Goal: Task Accomplishment & Management: Manage account settings

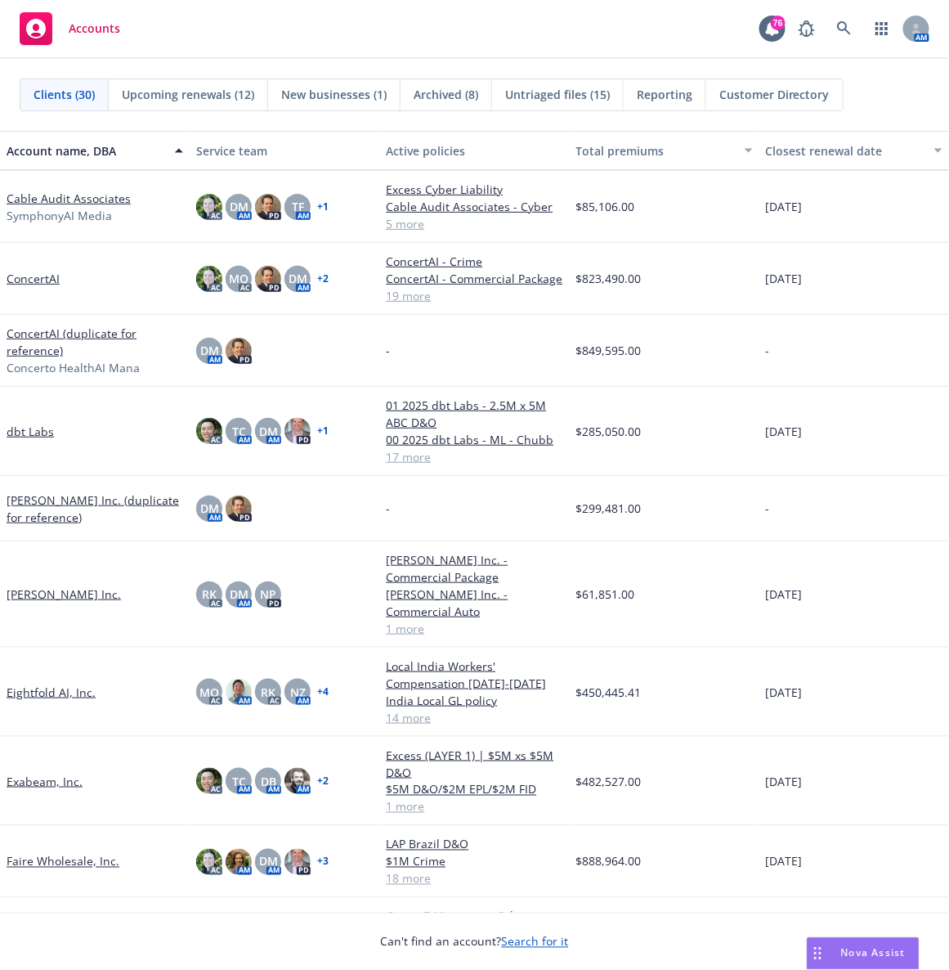
scroll to position [131, 0]
click at [31, 646] on link "Eightfold AI, Inc." at bounding box center [51, 691] width 89 height 17
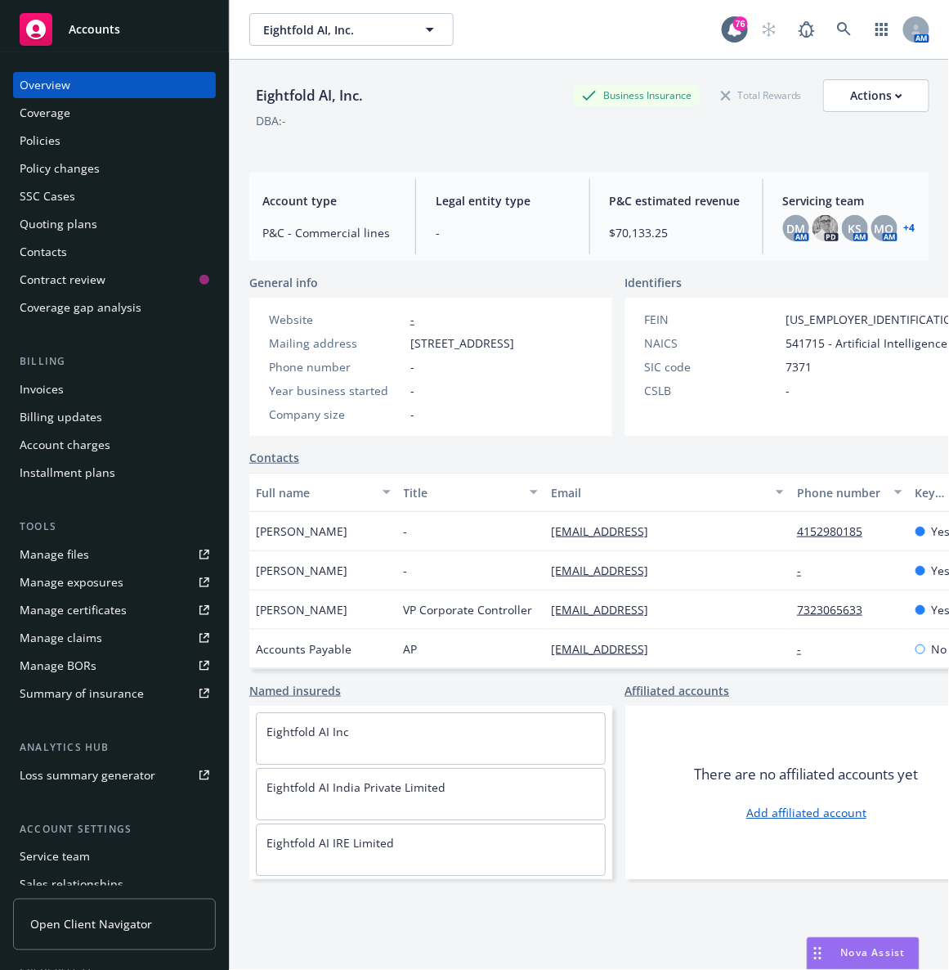
click at [61, 150] on div "Policies" at bounding box center [115, 141] width 190 height 26
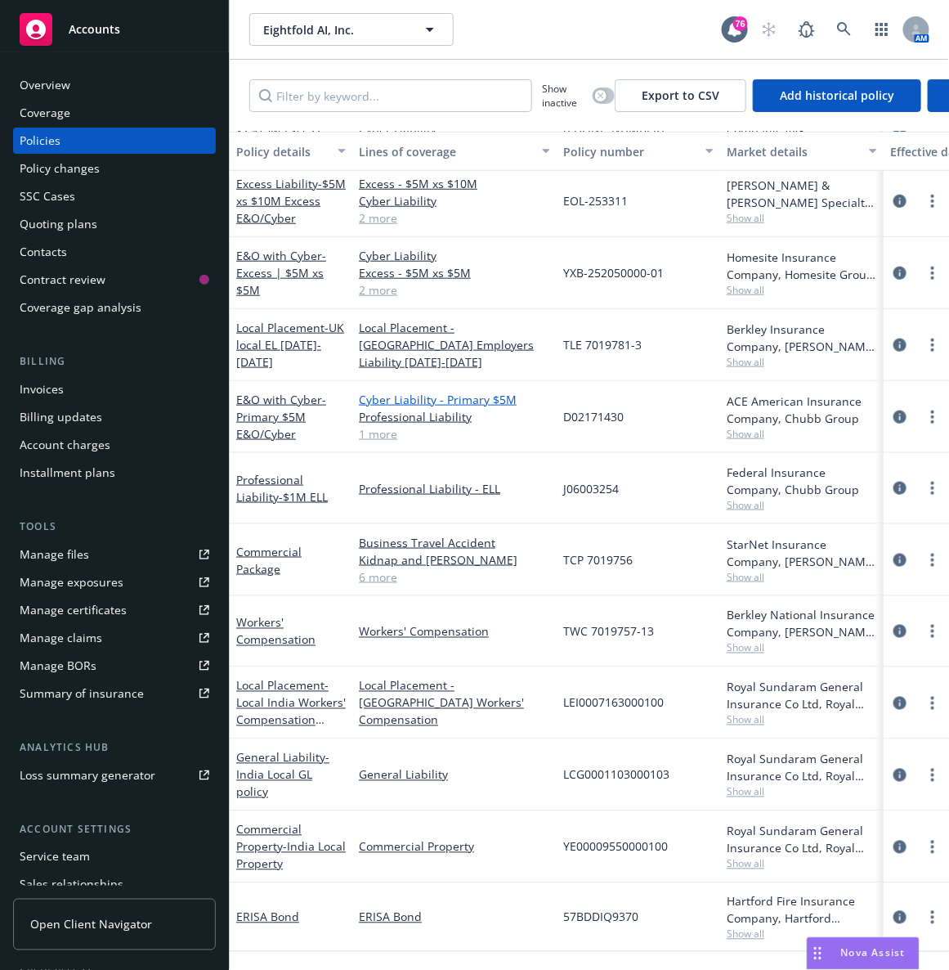
scroll to position [357, 0]
click at [73, 29] on span "Accounts" at bounding box center [95, 29] width 52 height 13
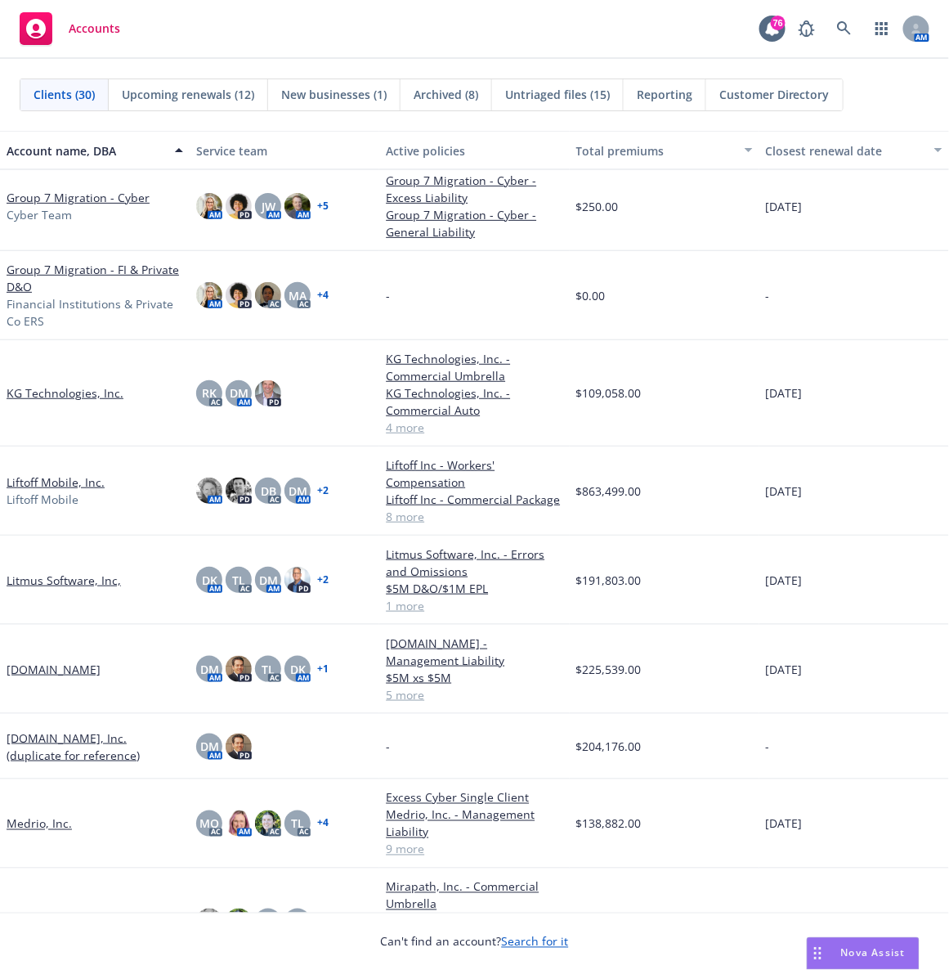
scroll to position [803, 0]
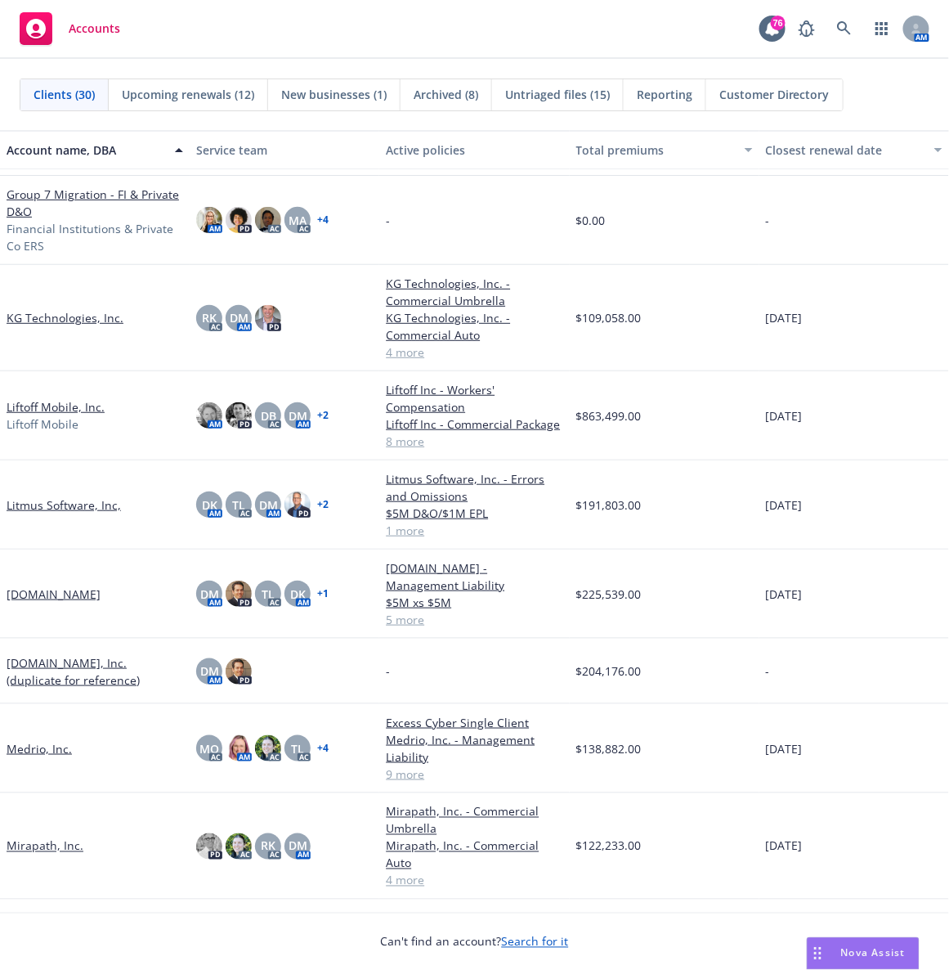
click at [45, 646] on link "Mirapath, Inc." at bounding box center [45, 845] width 77 height 17
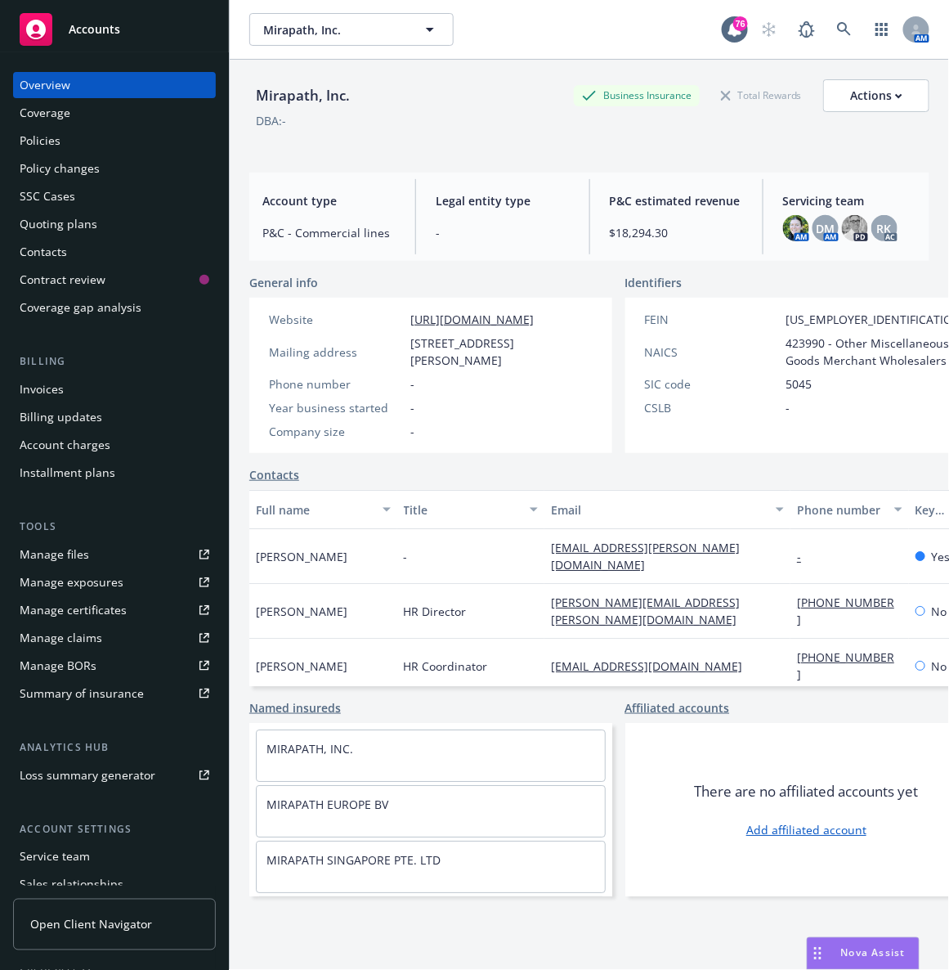
click at [47, 551] on div "Manage files" at bounding box center [55, 554] width 70 height 26
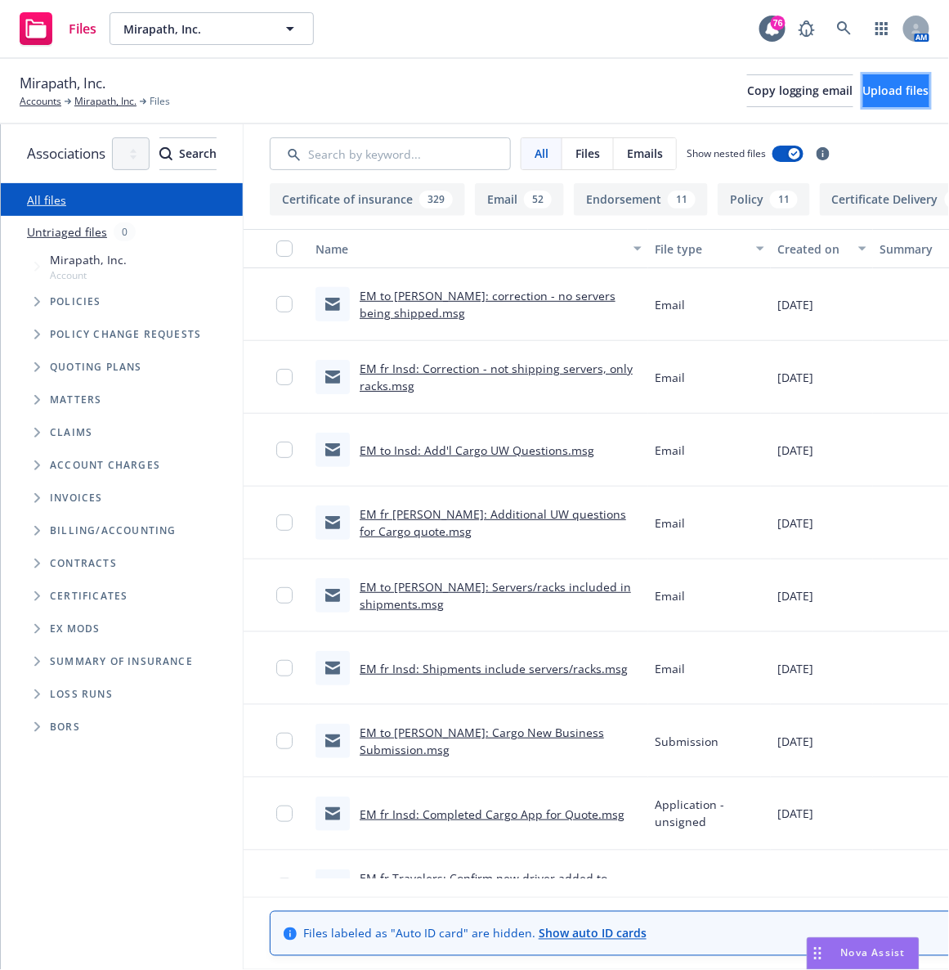
click at [864, 80] on button "Upload files" at bounding box center [897, 90] width 66 height 33
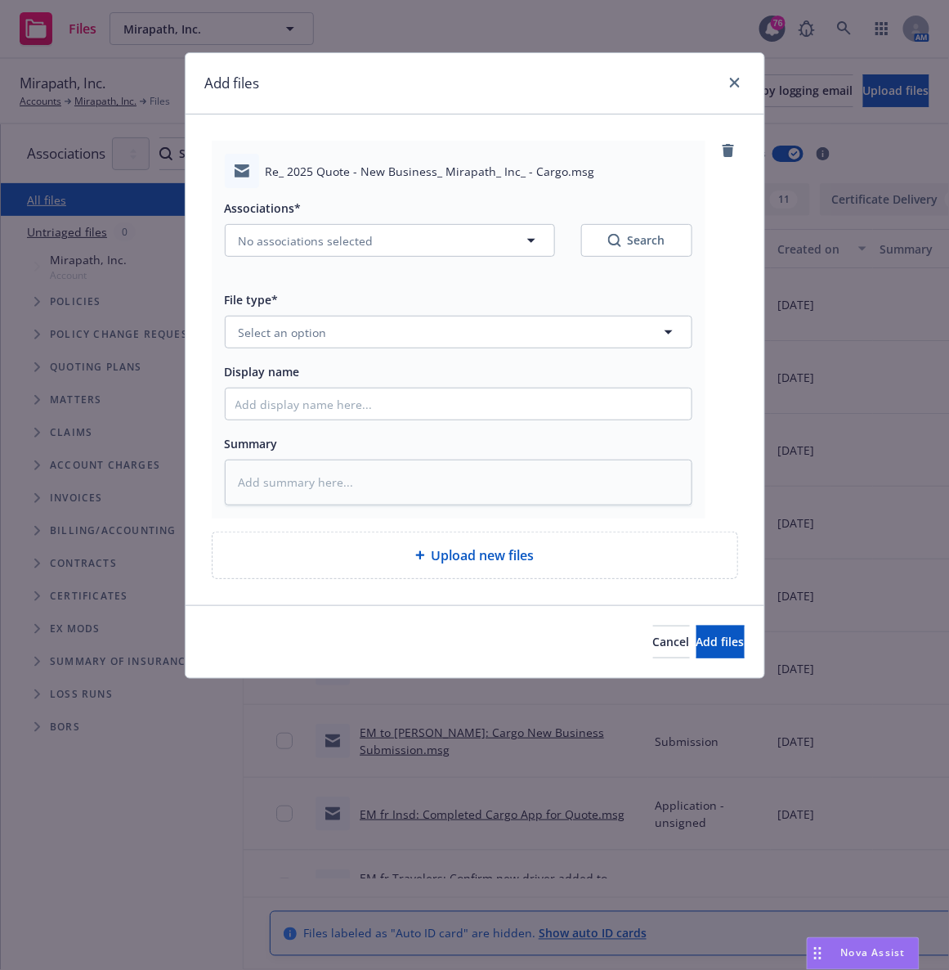
type textarea "x"
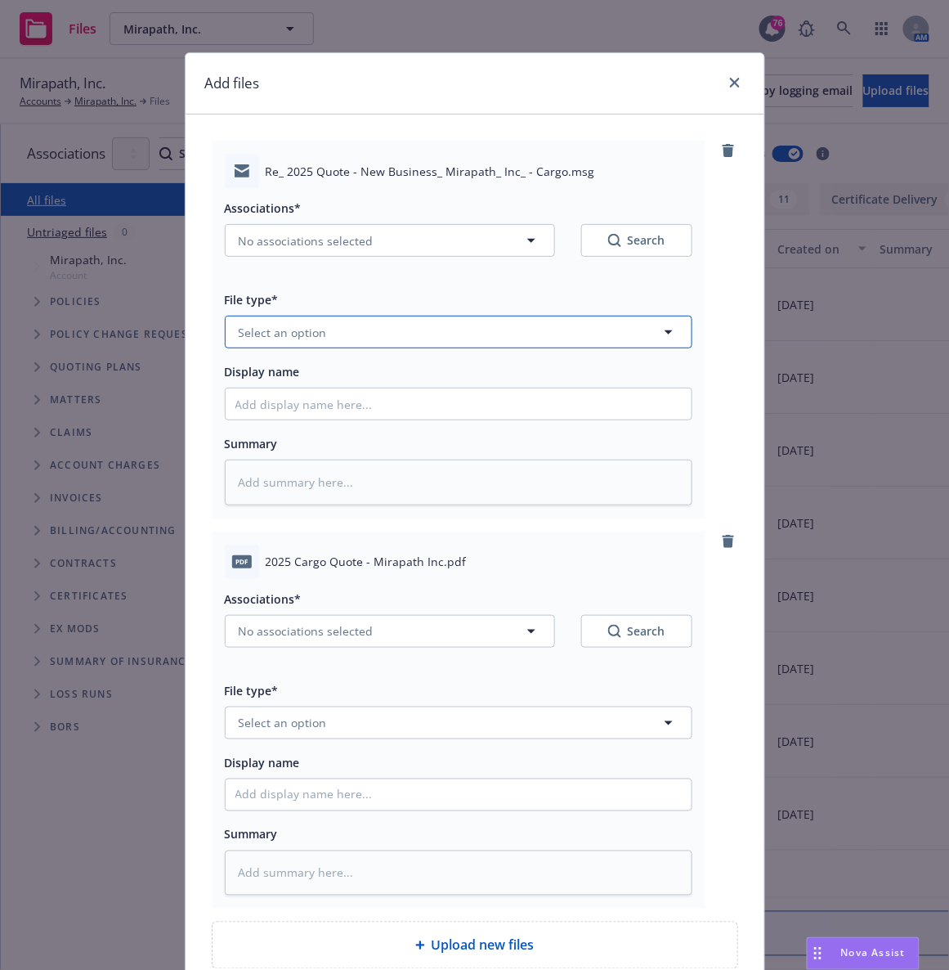
click at [248, 339] on span "Select an option" at bounding box center [283, 332] width 88 height 17
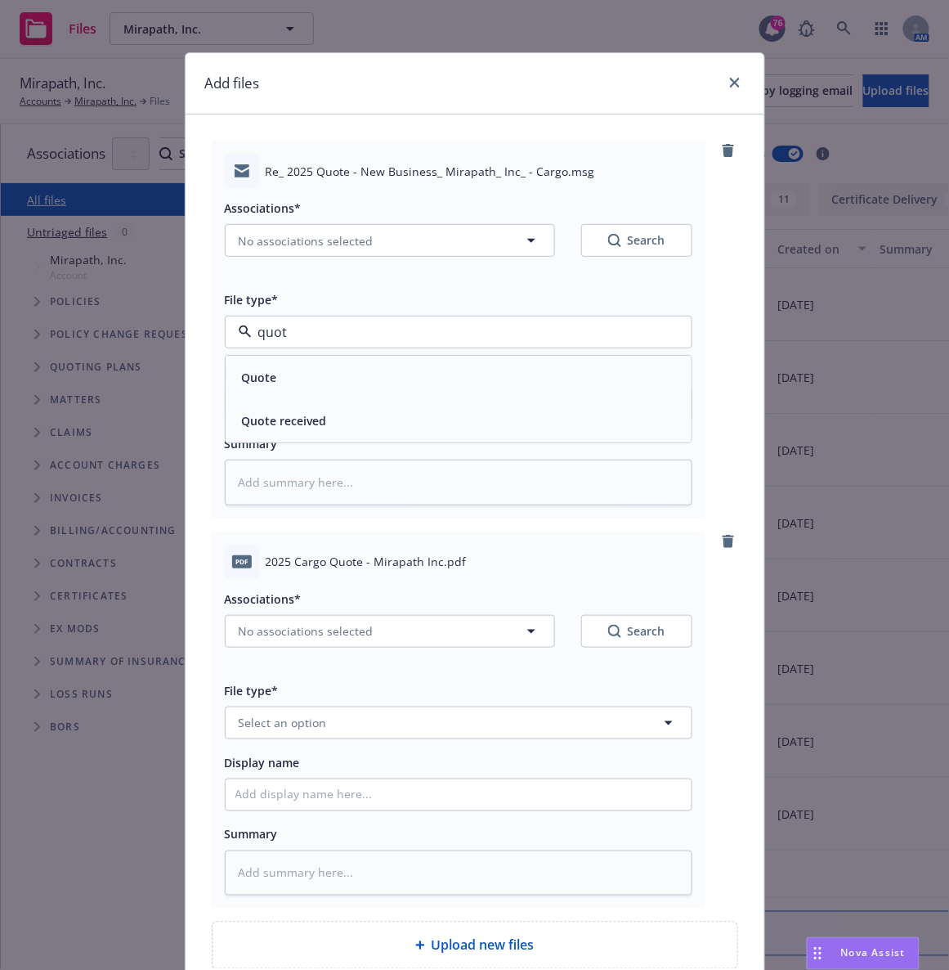
type input "quote"
click at [273, 429] on span "Quote received" at bounding box center [284, 420] width 85 height 17
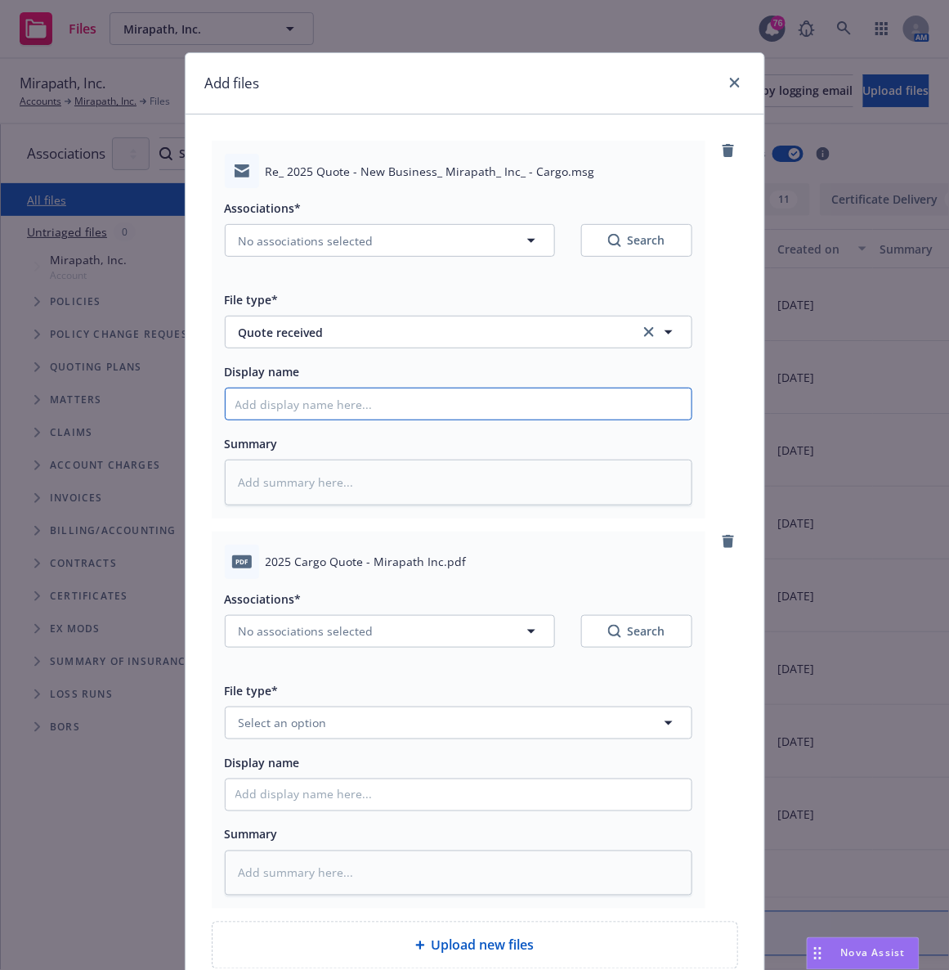
click at [251, 410] on input "Display name" at bounding box center [459, 403] width 466 height 31
type textarea "x"
type input "E"
type textarea "x"
type input "EM"
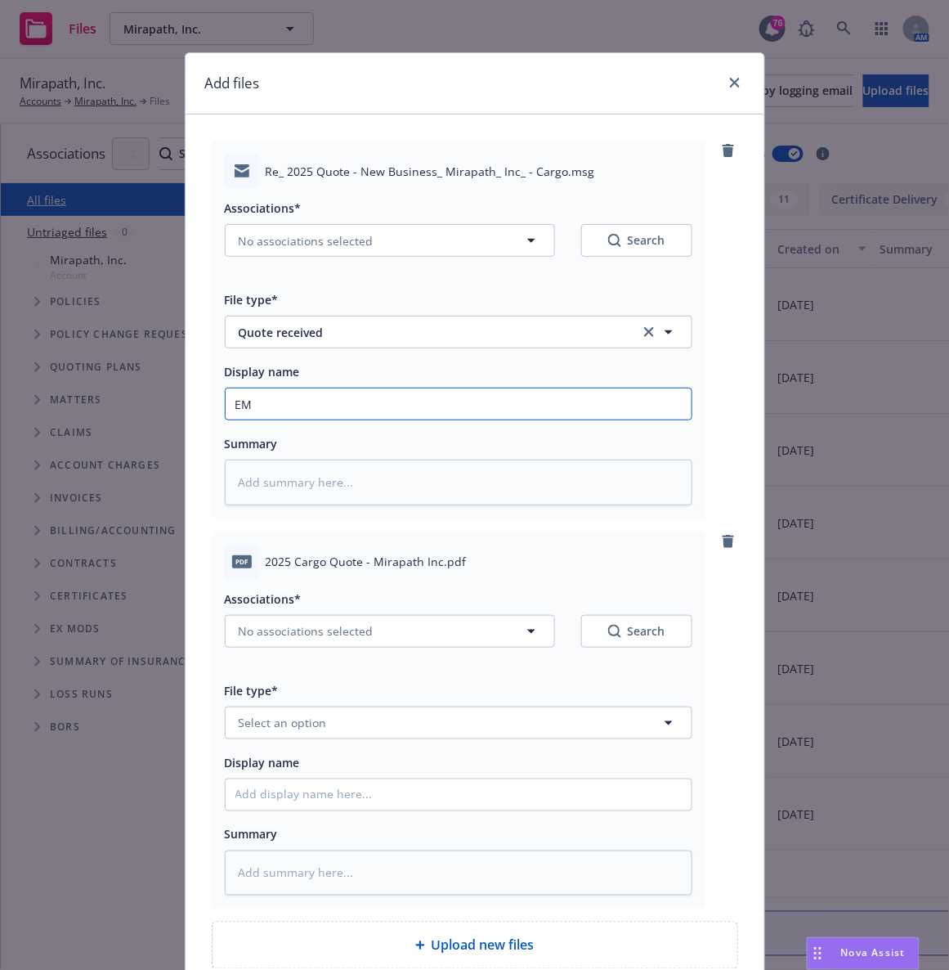
type textarea "x"
type input "EM"
type textarea "x"
type input "EM f"
type textarea "x"
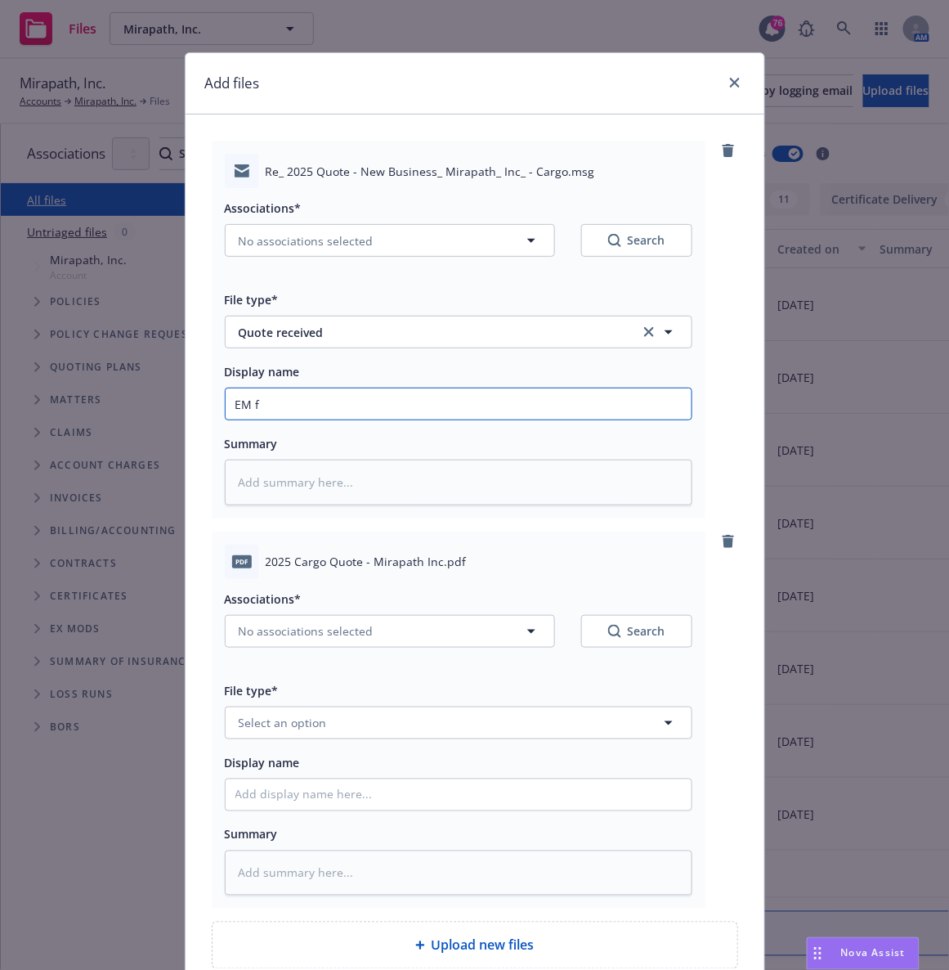
type input "EM fr"
type textarea "x"
type input "EM fr"
type textarea "x"
type input "EM fr F"
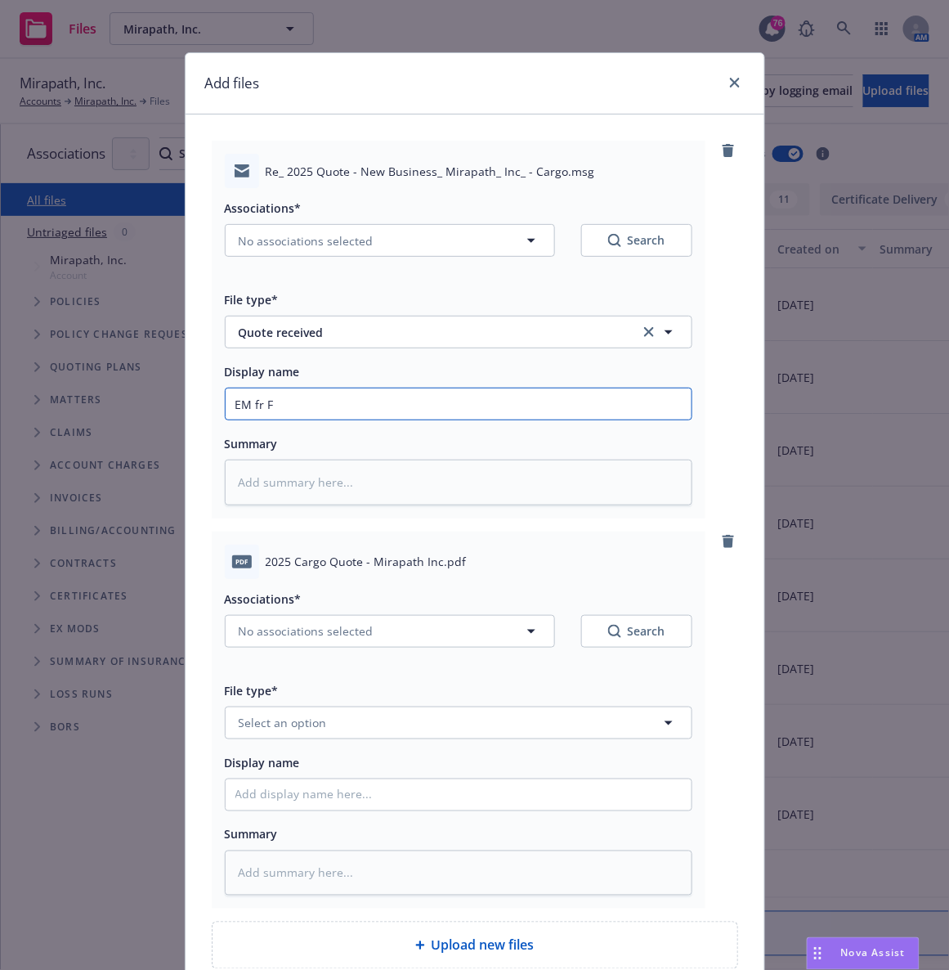
type textarea "x"
type input "EM fr Fa"
type textarea "x"
type input "EM fr Fal"
type textarea "x"
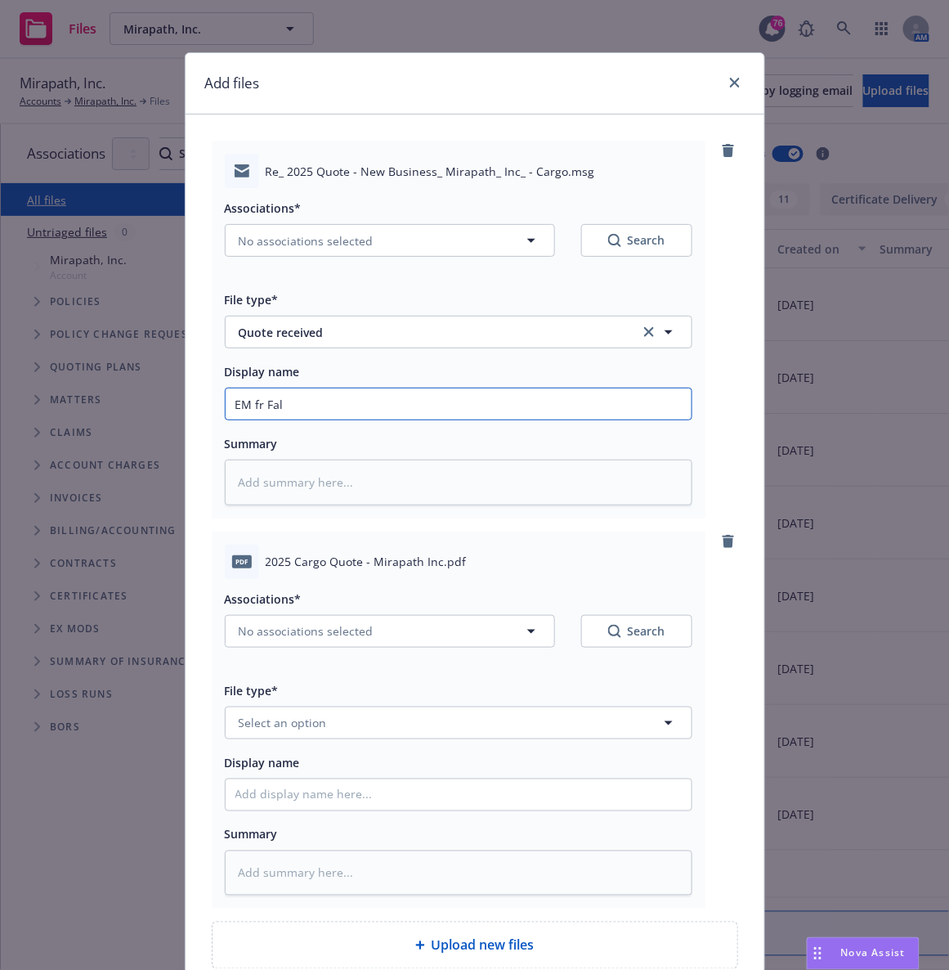
type input "EM fr Falv"
type textarea "x"
type input "EM fr Falve"
type textarea "x"
type input "EM fr [PERSON_NAME]"
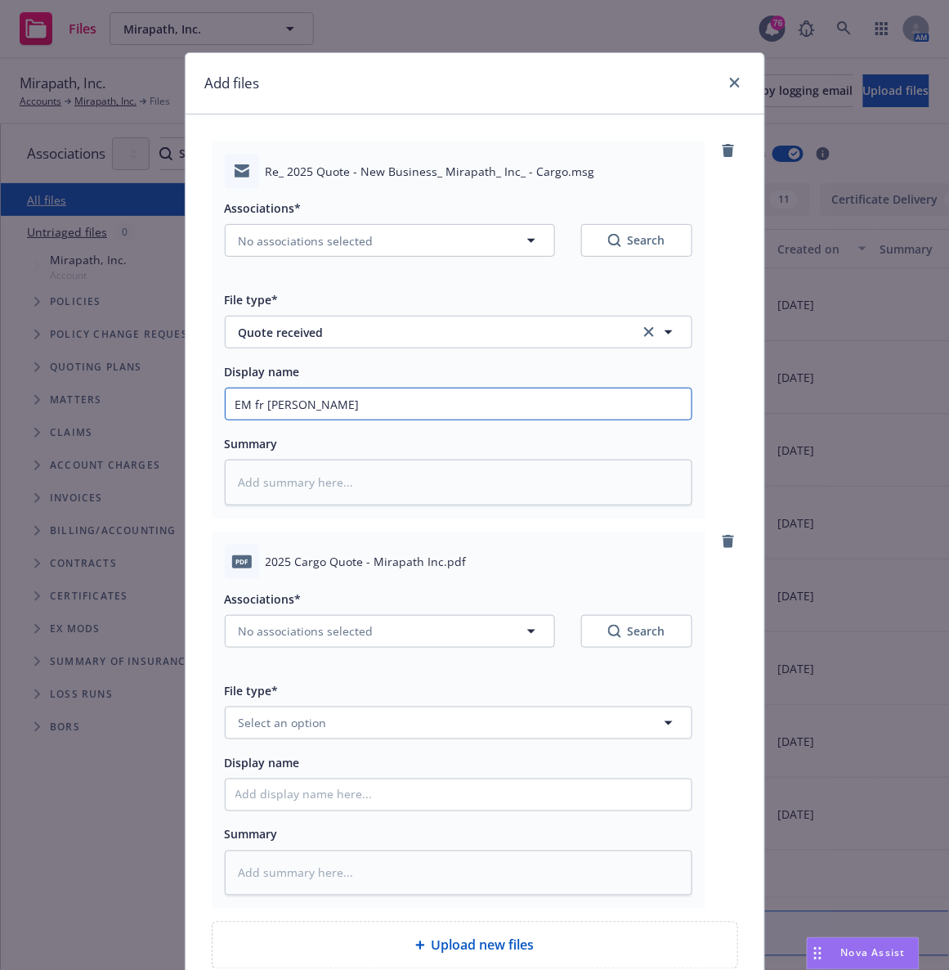
type textarea "x"
type input "EM fr [PERSON_NAME]:"
type textarea "x"
type input "EM fr [PERSON_NAME]:"
type textarea "x"
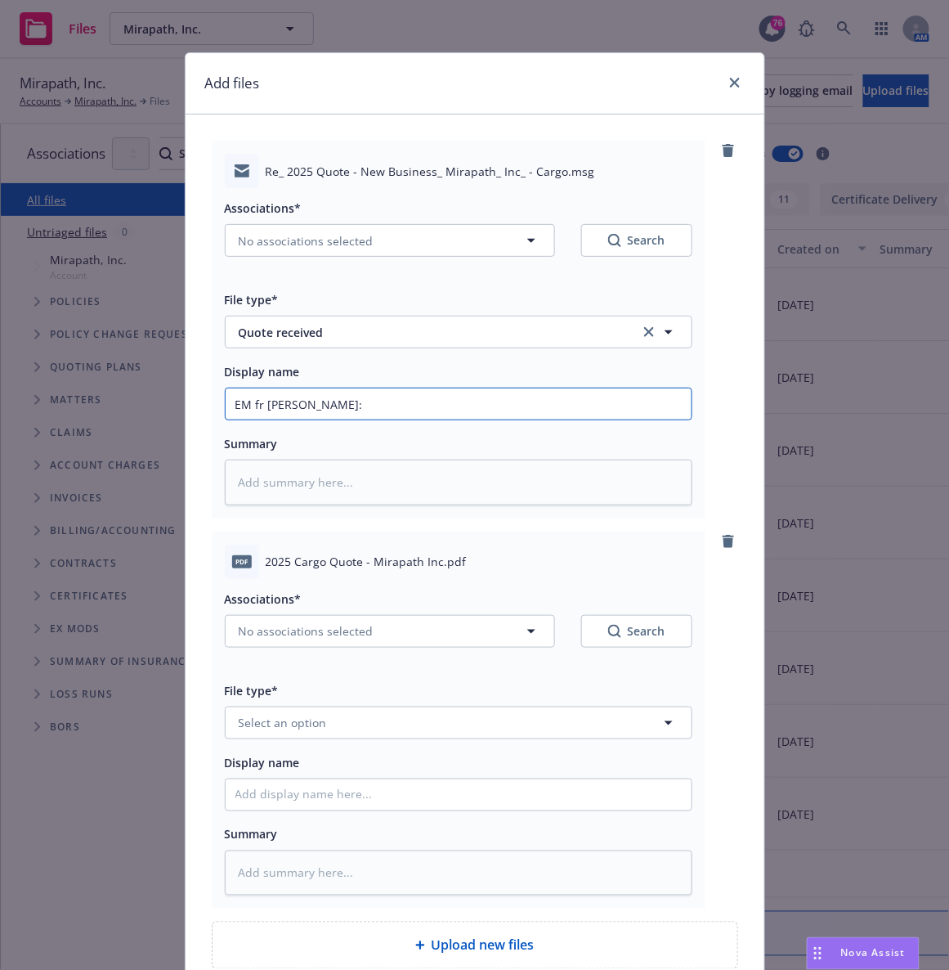
type input "EM fr [PERSON_NAME]: N"
type textarea "x"
type input "EM fr [PERSON_NAME]: Ne"
type textarea "x"
type input "EM fr [PERSON_NAME]: New"
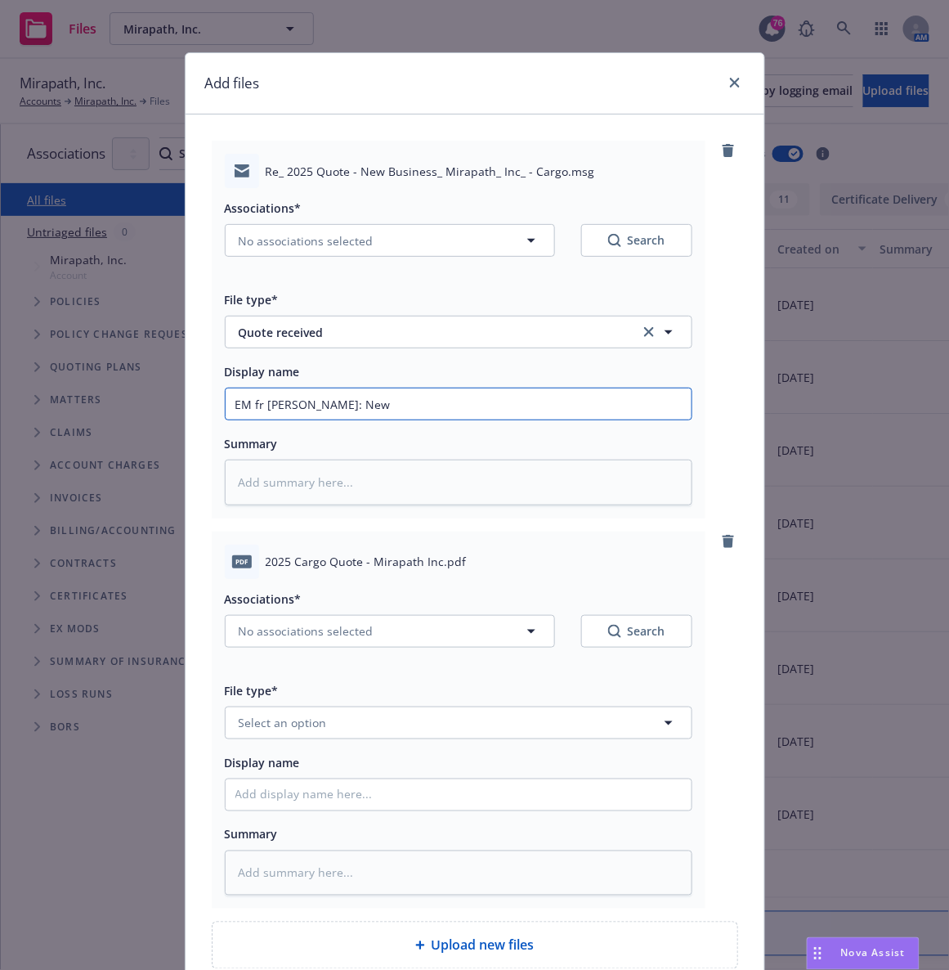
type textarea "x"
type input "EM fr [PERSON_NAME]: New"
type textarea "x"
type input "EM fr [PERSON_NAME]: New B"
type textarea "x"
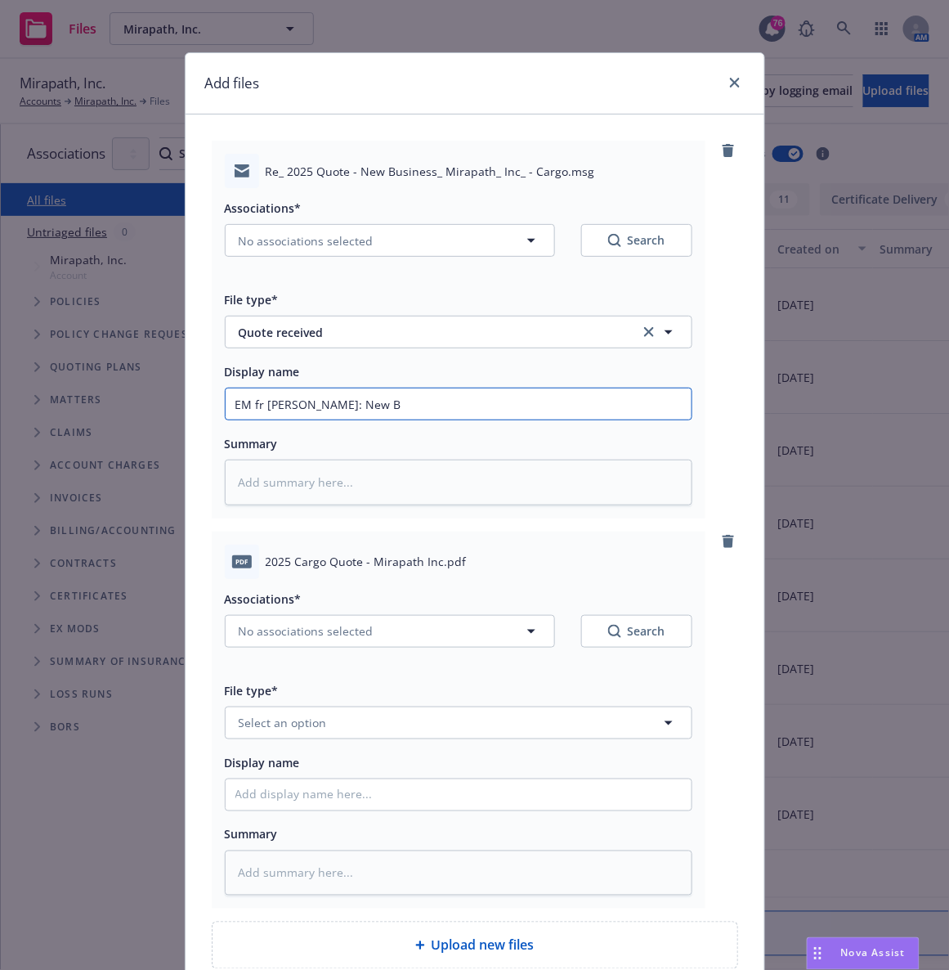
type input "EM fr [PERSON_NAME]: New Bu"
type textarea "x"
type input "EM fr [PERSON_NAME]: New Bus"
type textarea "x"
type input "EM fr [PERSON_NAME]: New Busi"
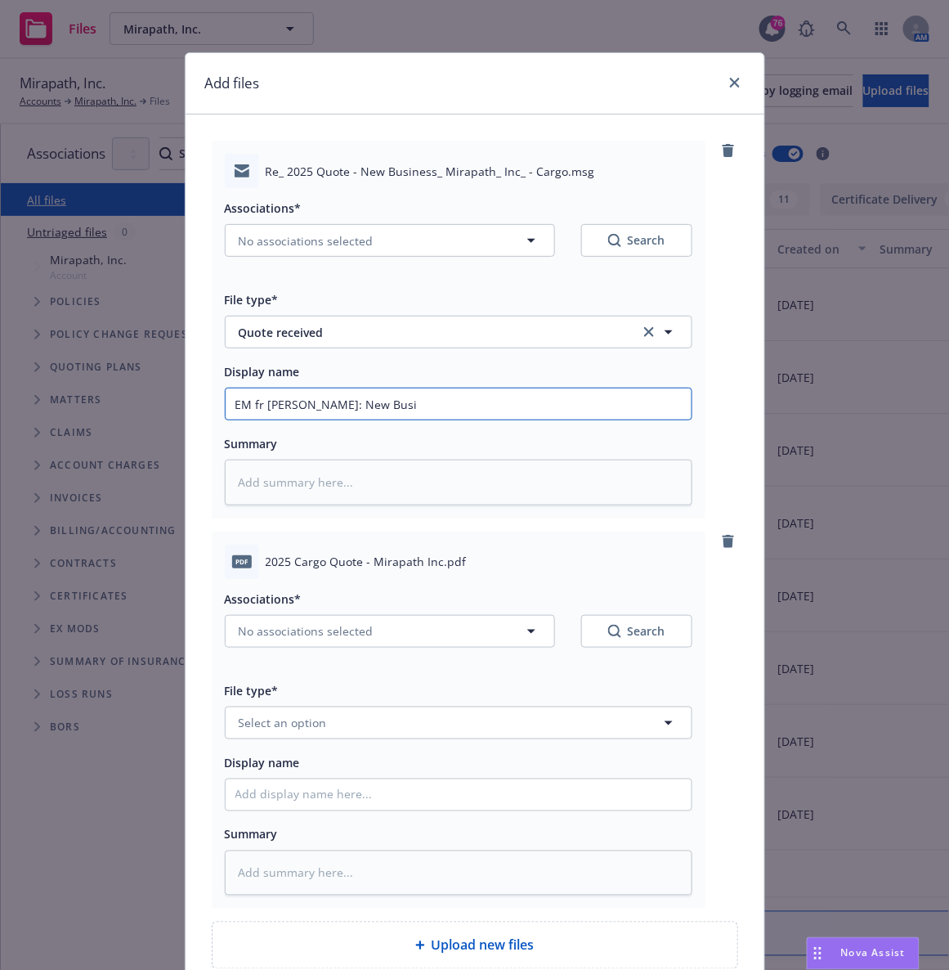
type textarea "x"
type input "EM fr [PERSON_NAME]: New Busin"
type textarea "x"
type input "EM fr [PERSON_NAME]: New Busine"
type textarea "x"
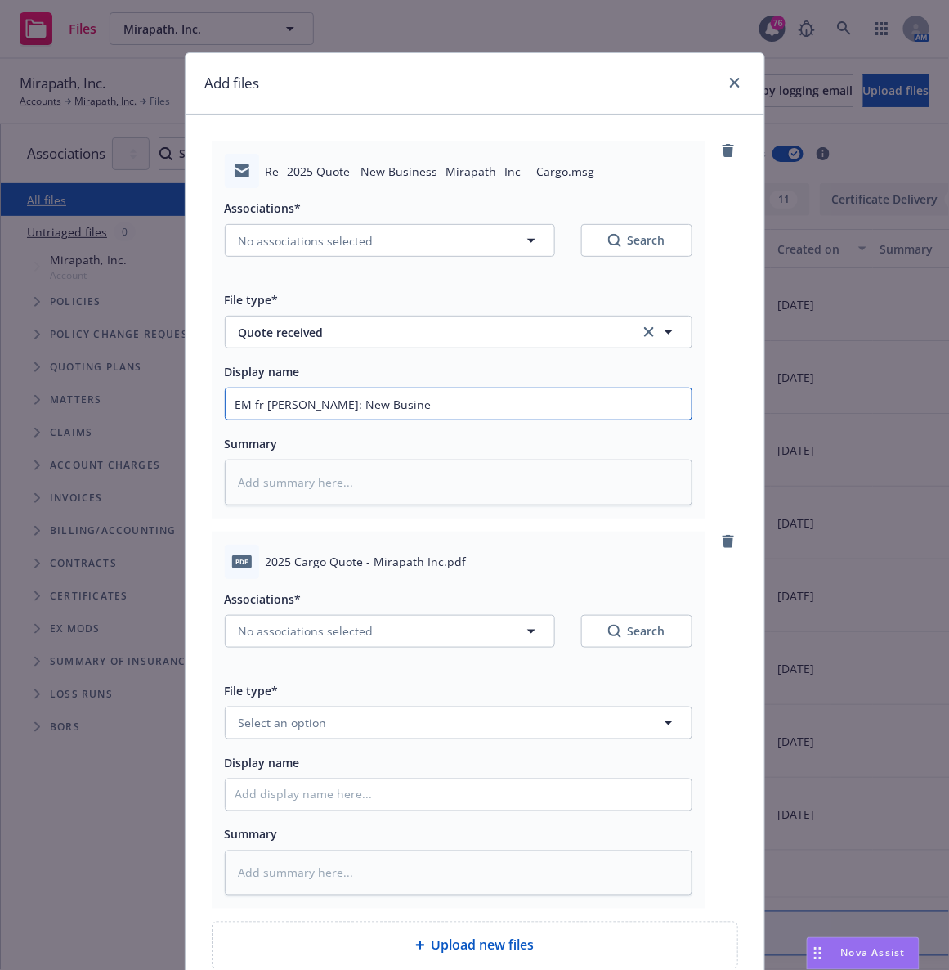
type input "EM fr [PERSON_NAME]: New Busines"
type textarea "x"
type input "EM fr [PERSON_NAME]: New Business"
type textarea "x"
type input "EM fr [PERSON_NAME]: New Business C"
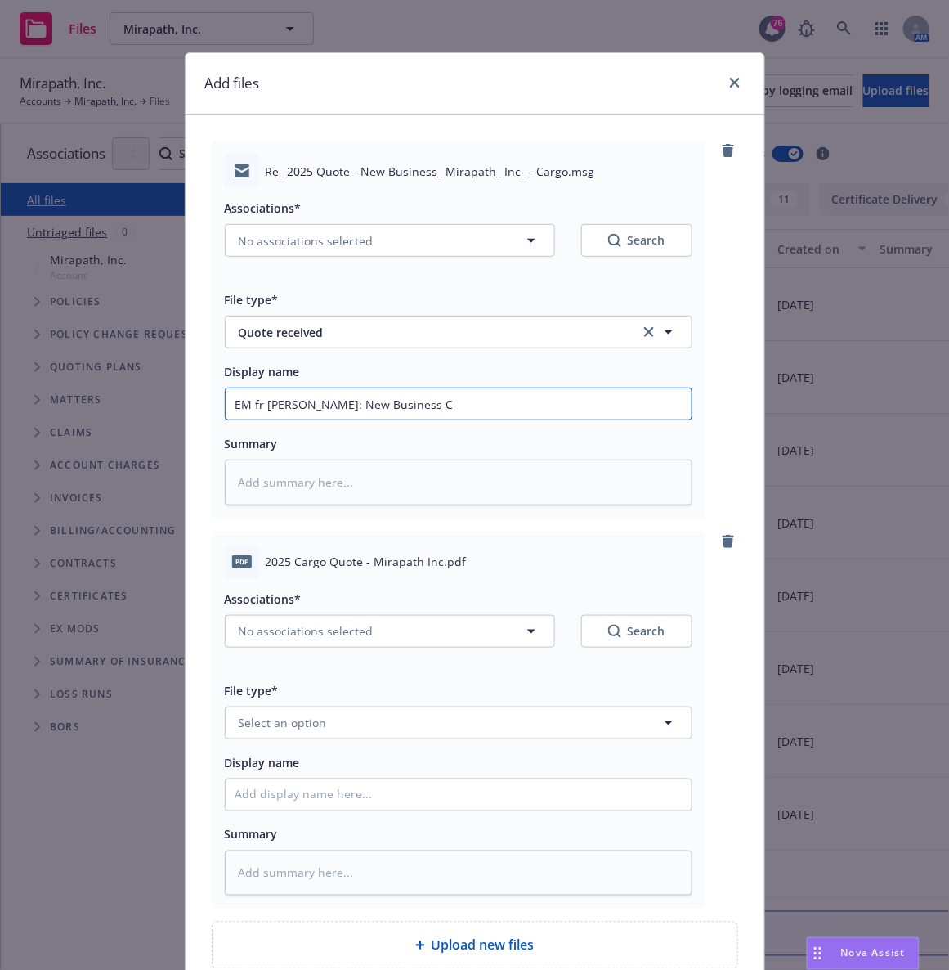
type textarea "x"
type input "EM fr [PERSON_NAME]: New Business Ca"
type textarea "x"
type input "EM fr [PERSON_NAME]: New Business Car"
type textarea "x"
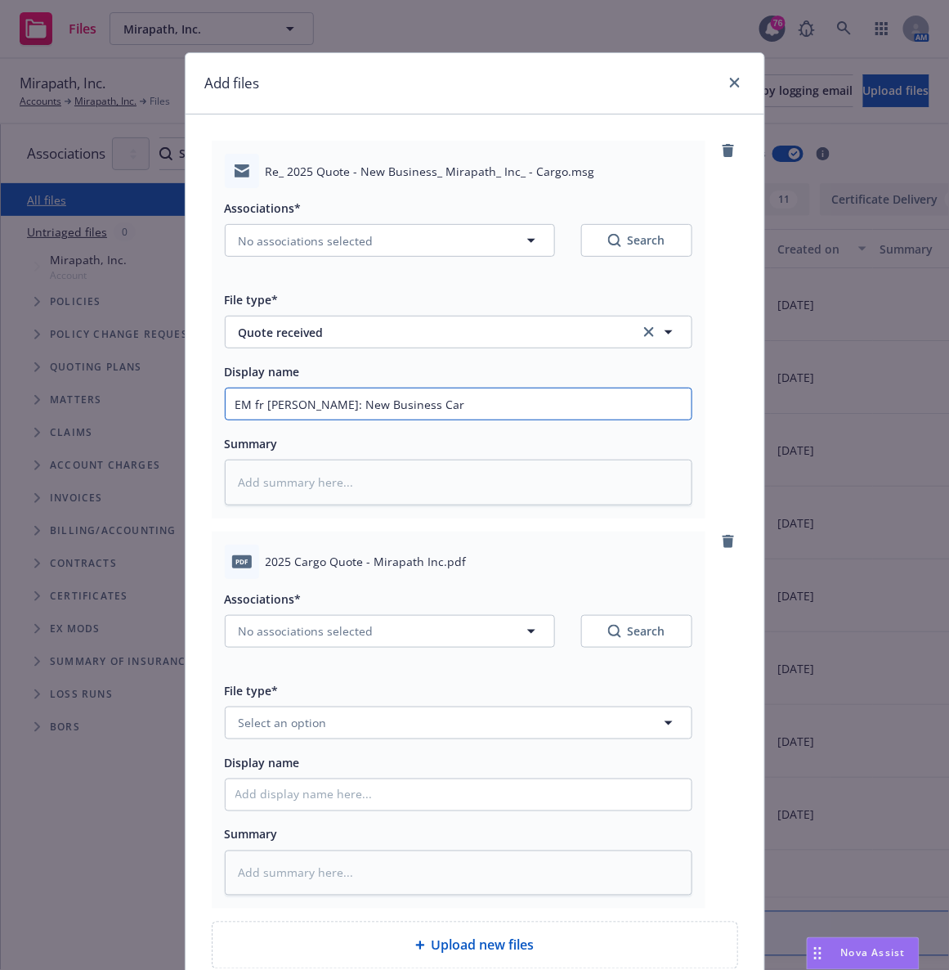
type input "EM fr [PERSON_NAME]: New Business Carg"
type textarea "x"
type input "EM fr [PERSON_NAME]: New Business Cargo"
type textarea "x"
type input "EM fr [PERSON_NAME]: New Business Cargo"
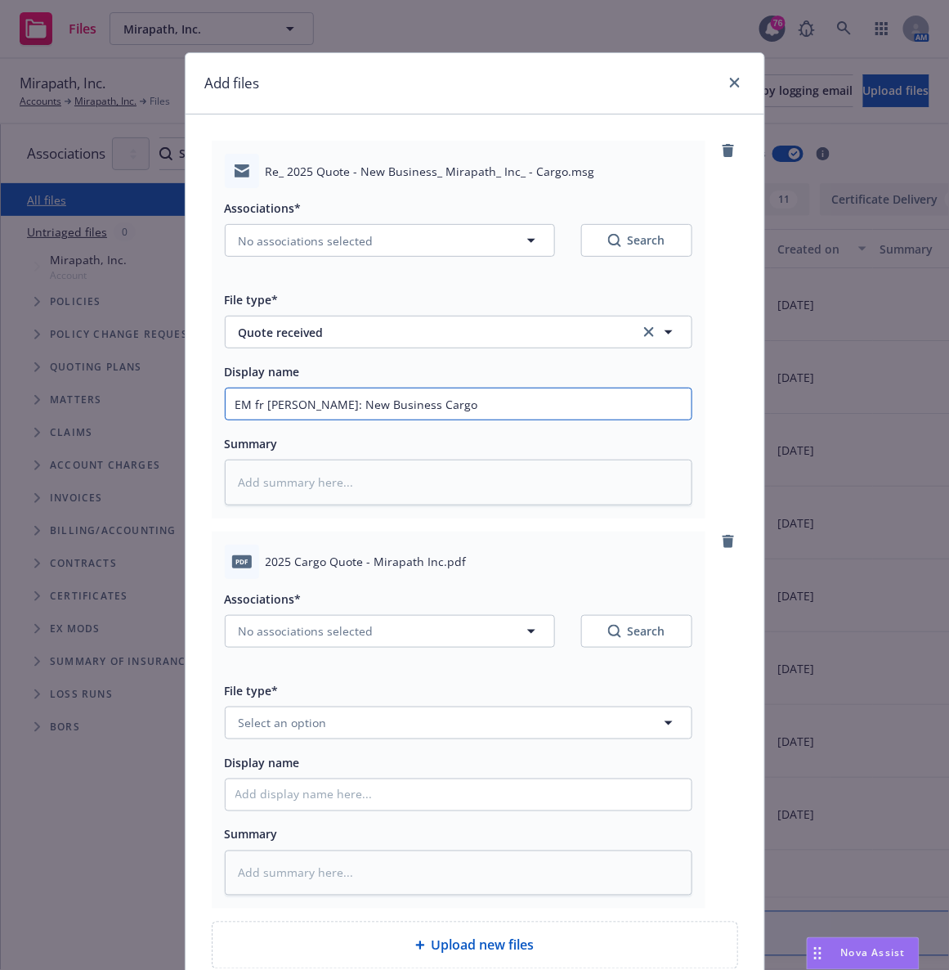
type textarea "x"
type input "EM fr [PERSON_NAME]: New Business Cargo Q"
type textarea "x"
type input "EM fr [PERSON_NAME]: New Business Cargo QU"
type textarea "x"
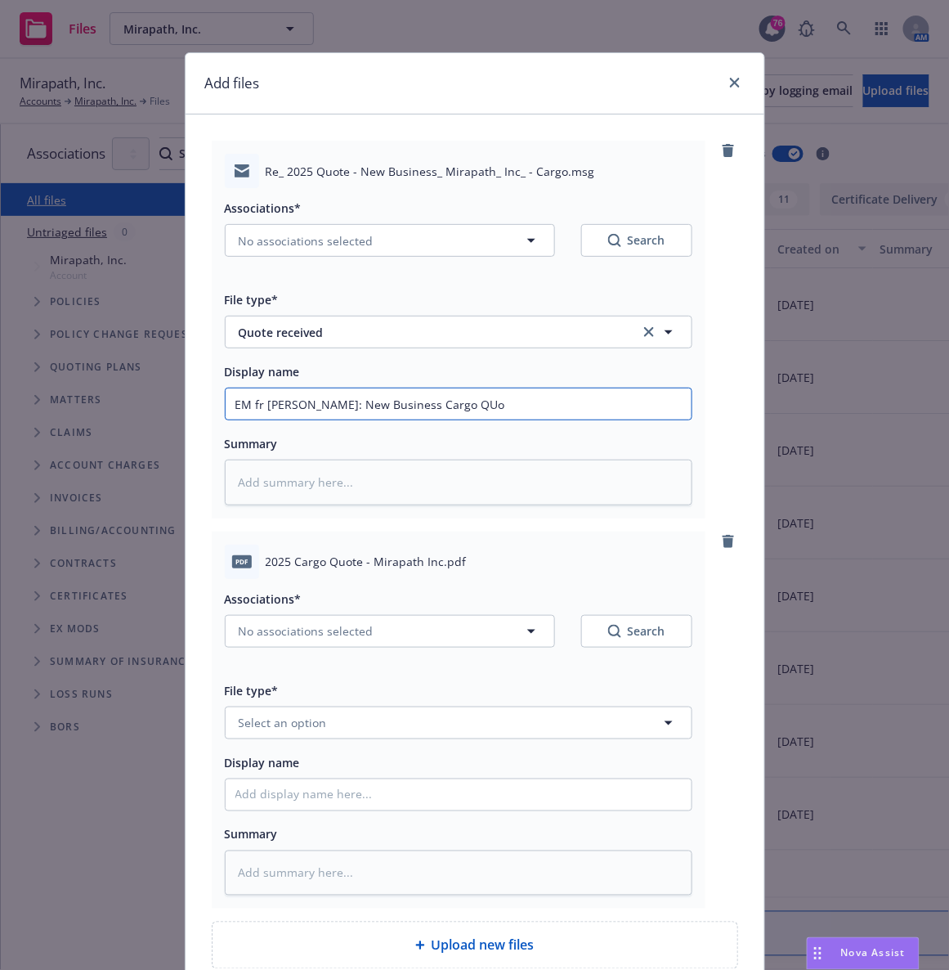
type input "EM fr [PERSON_NAME]: New Business Cargo QUot"
type textarea "x"
type input "EM fr [PERSON_NAME]: New Business Cargo QUote"
type textarea "x"
type input "EM fr [PERSON_NAME]: New Business Cargo QUot"
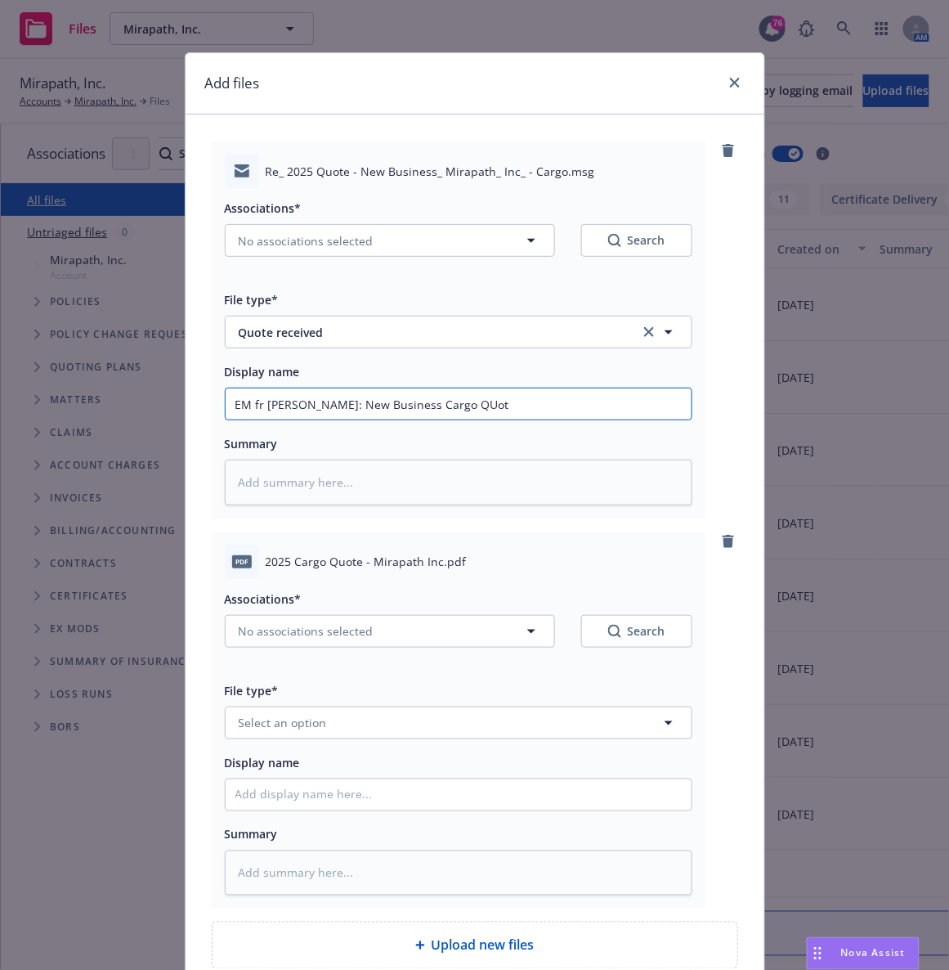
type textarea "x"
type input "EM fr [PERSON_NAME]: New Business Cargo QUo"
type textarea "x"
type input "EM fr [PERSON_NAME]: New Business Cargo QU"
type textarea "x"
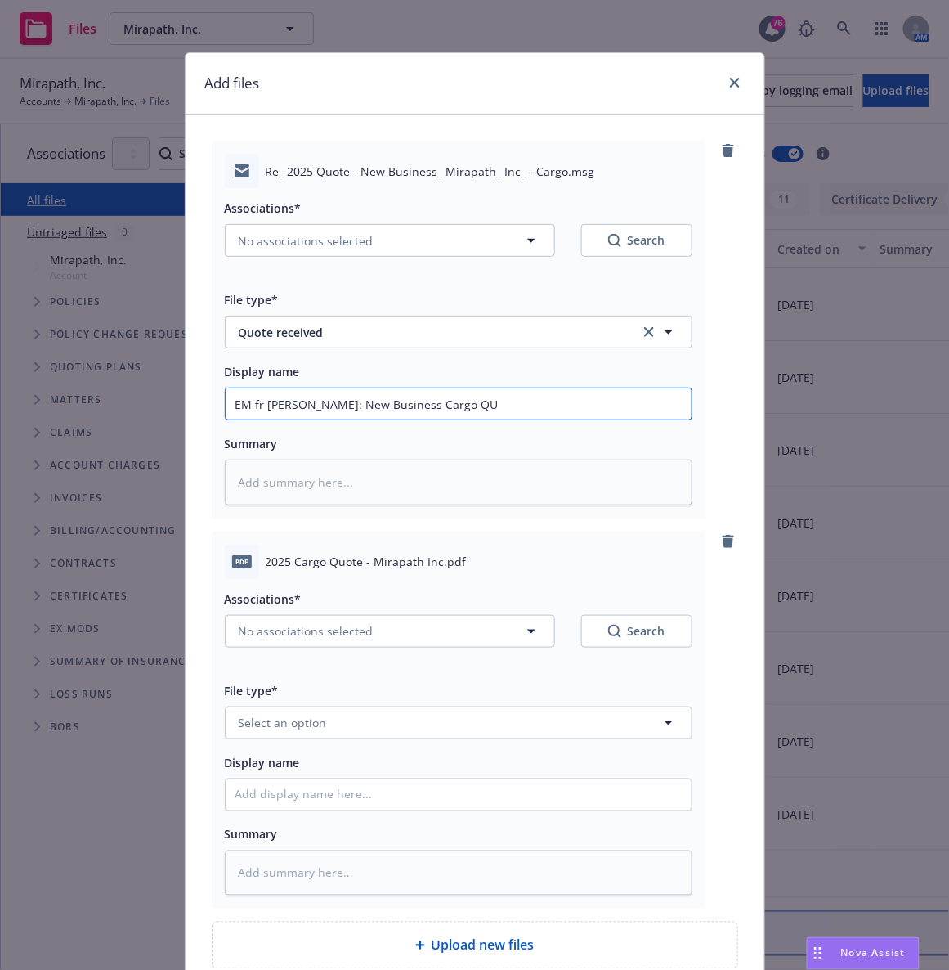
type input "EM fr [PERSON_NAME]: New Business Cargo Q"
type textarea "x"
type input "EM fr [PERSON_NAME]: New Business Cargo Qu"
type textarea "x"
type input "EM fr [PERSON_NAME]: New Business Cargo Quo"
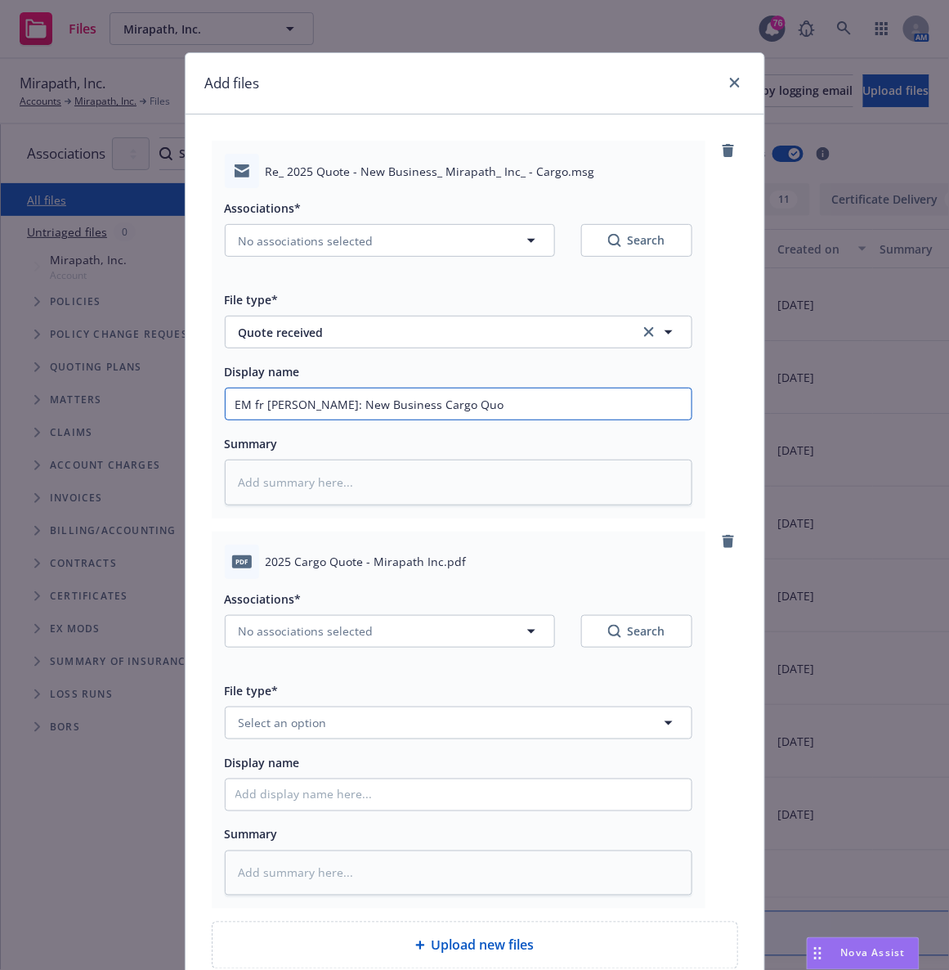
type textarea "x"
type input "EM fr [PERSON_NAME]: New Business Cargo Quot"
type textarea "x"
type input "EM fr [PERSON_NAME]: New Business Cargo Quote"
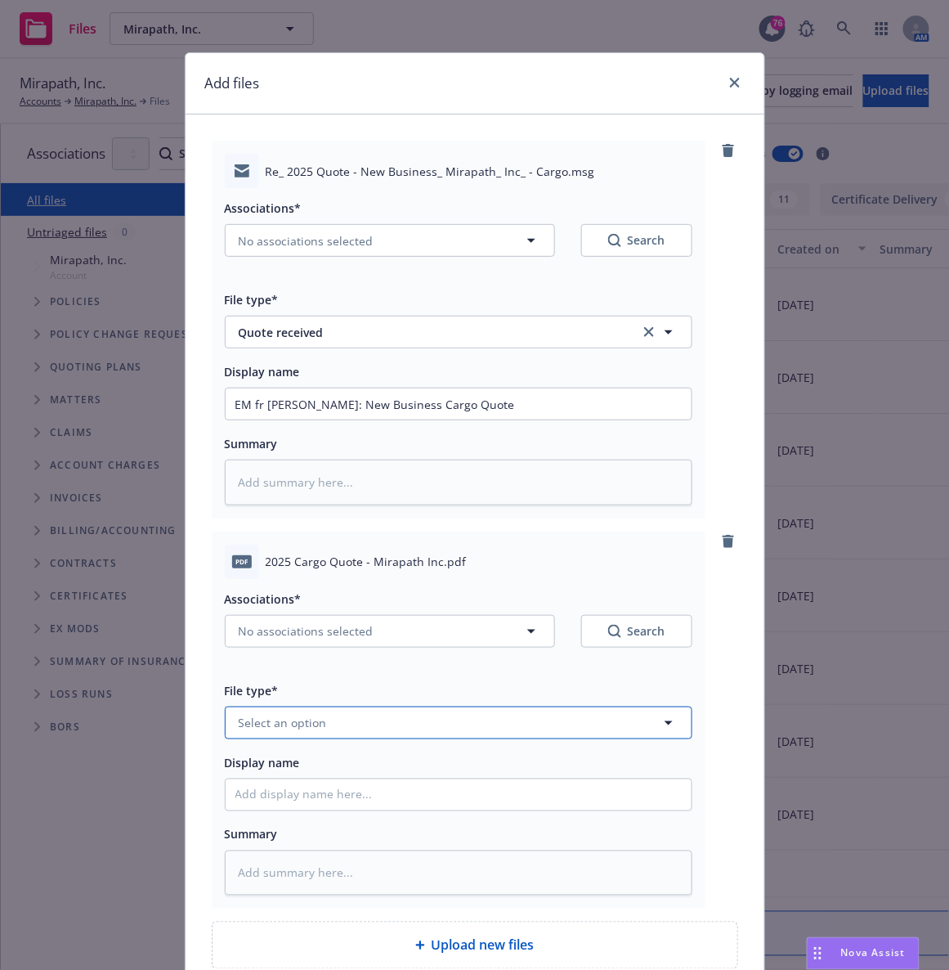
click at [307, 721] on span "Select an option" at bounding box center [283, 722] width 88 height 17
type input "quote"
click at [261, 639] on span "Quote" at bounding box center [259, 634] width 35 height 17
click at [248, 419] on input "Display name" at bounding box center [459, 403] width 466 height 31
type textarea "x"
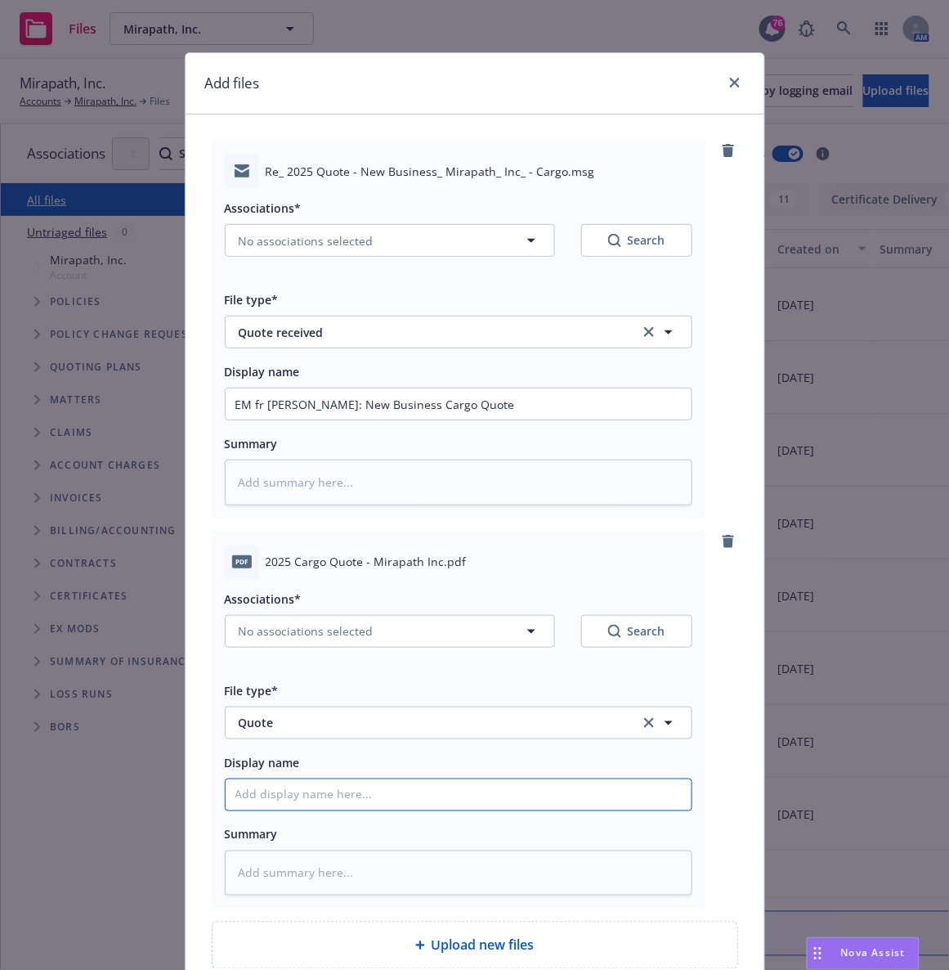
type input "M"
type textarea "x"
type input "Mi"
type textarea "x"
type input "Mir"
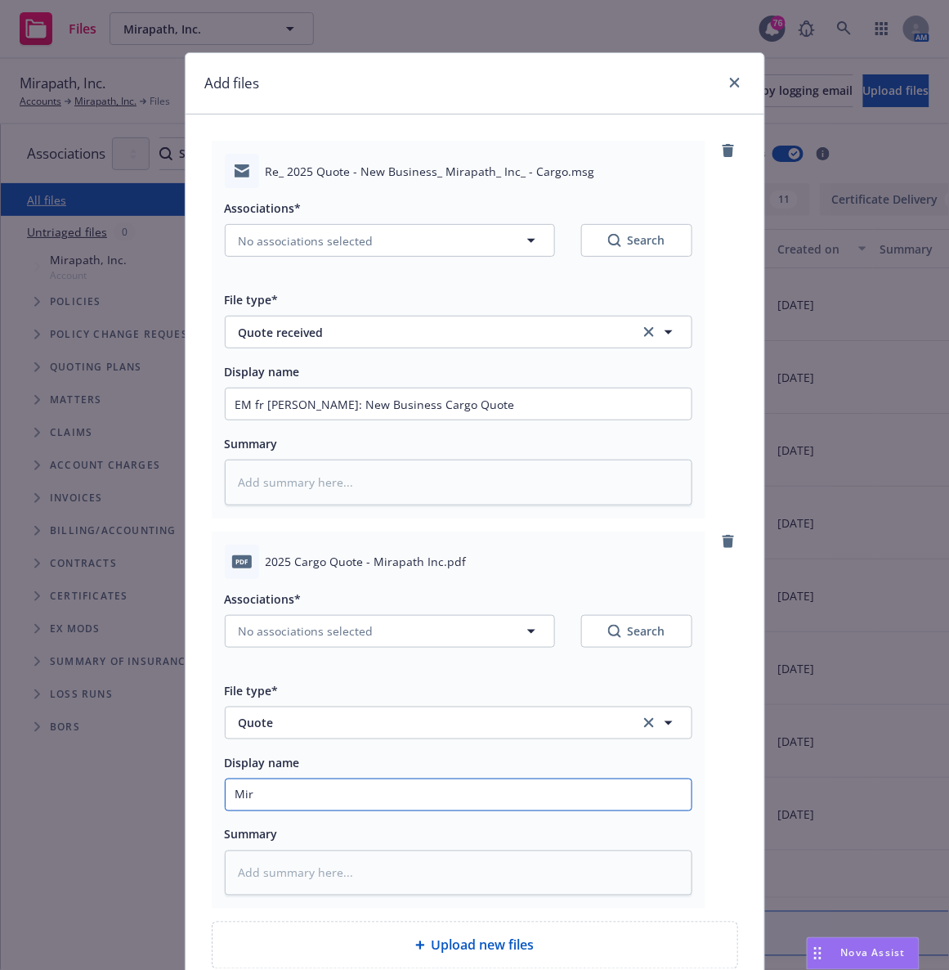
type textarea "x"
type input "Mira"
type textarea "x"
type input "Miraa"
type textarea "x"
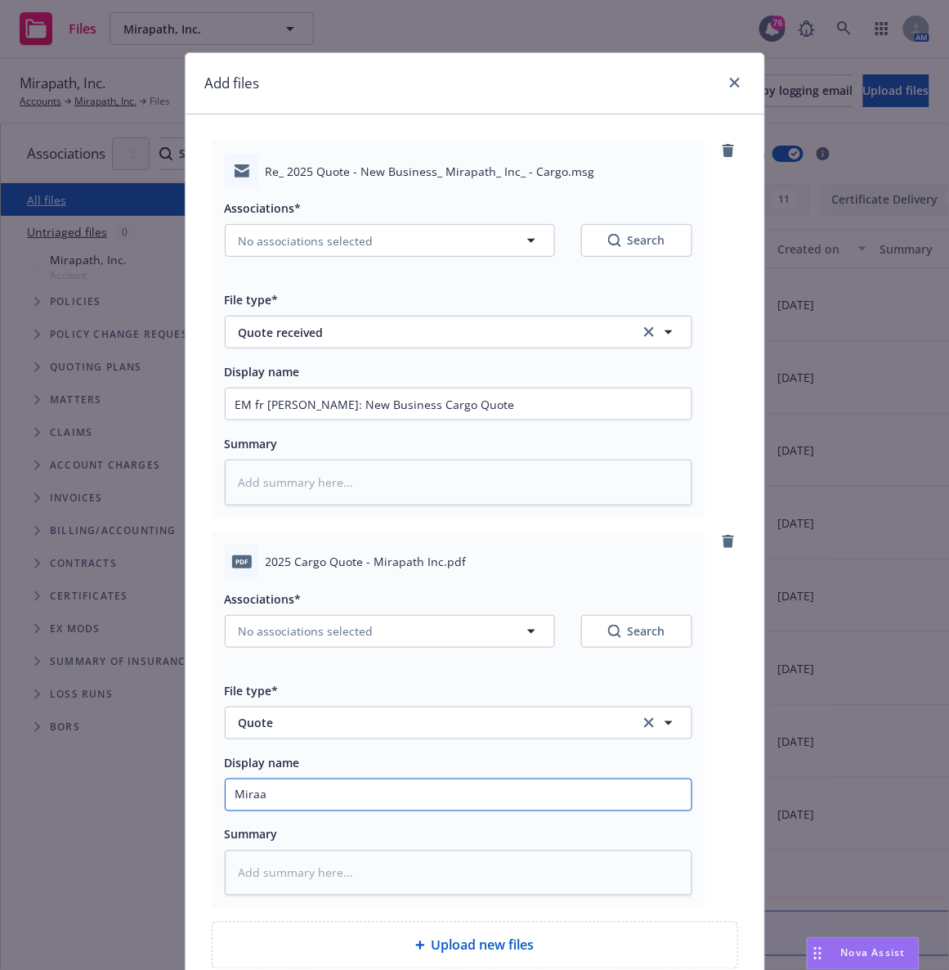
type input "Miraat"
type textarea "x"
type input "Miraa"
type textarea "x"
type input "Mira"
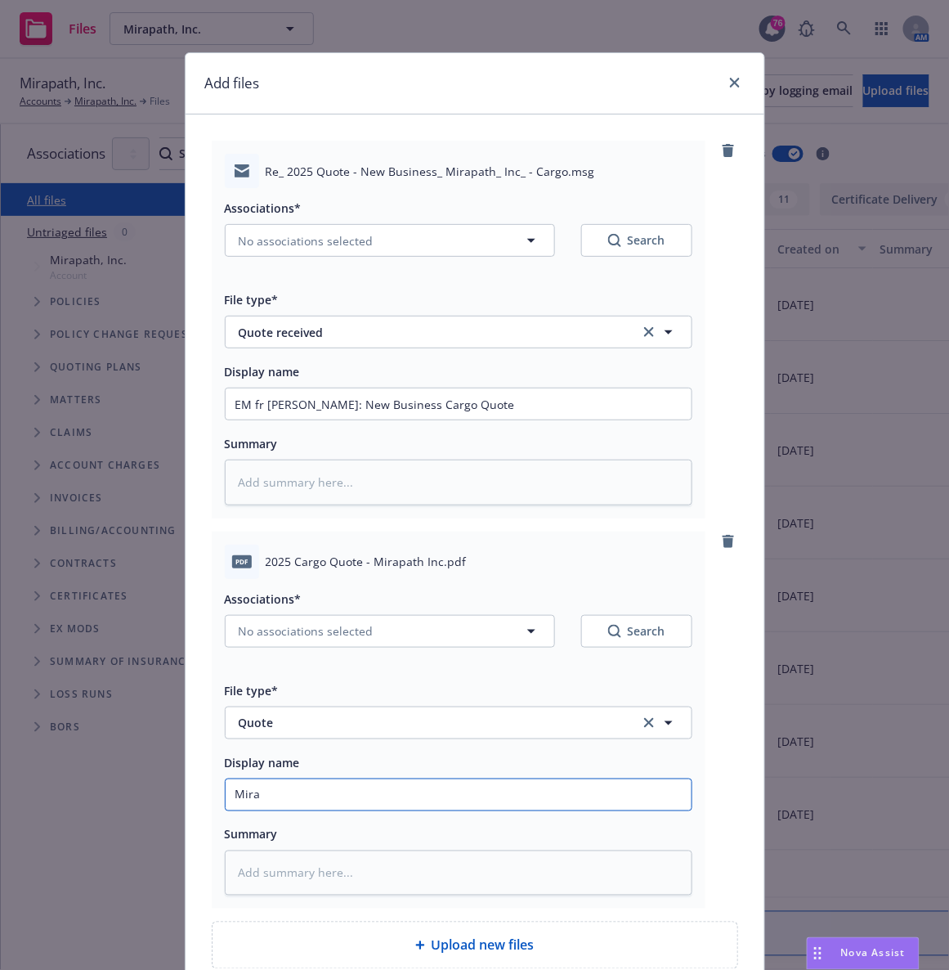
type textarea "x"
type input "Mirap"
type textarea "x"
type input "Mirapa"
type textarea "x"
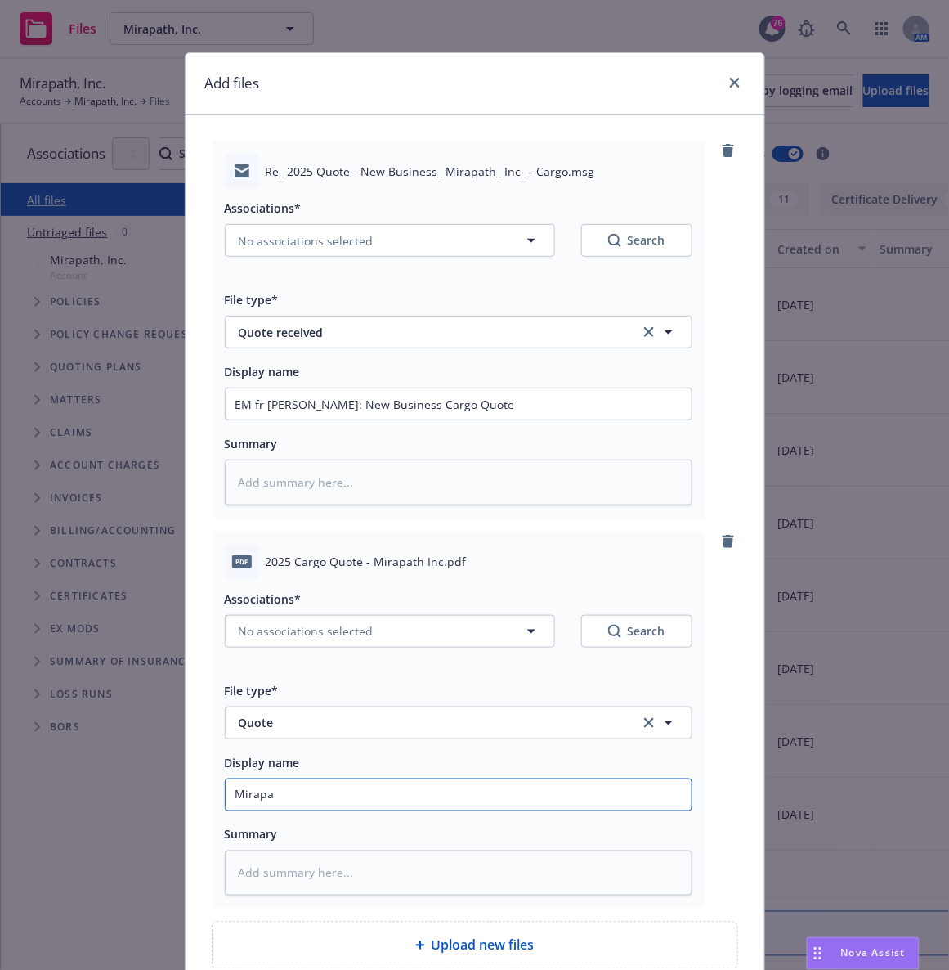
type input "Mirapat"
type textarea "x"
type input "Mirapath"
type textarea "x"
type input "Mirapath"
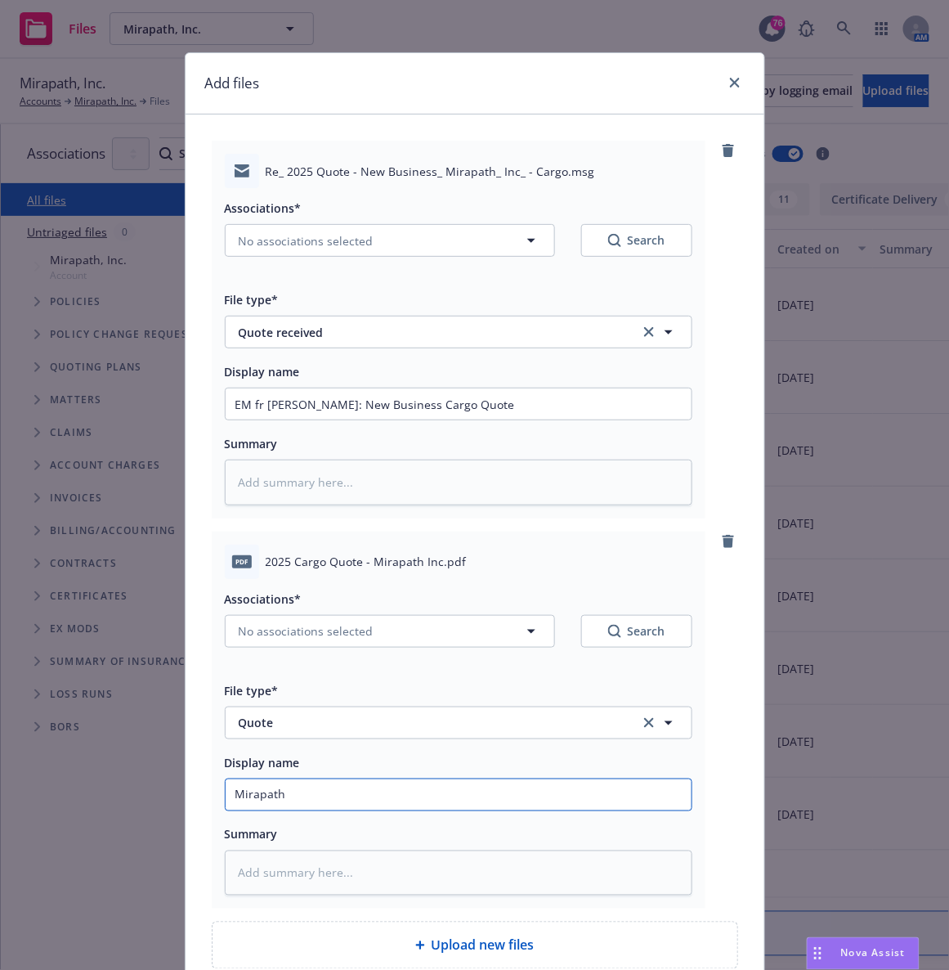
type textarea "x"
type input "Mirapath N"
type textarea "x"
type input "Mirapath Ne"
type textarea "x"
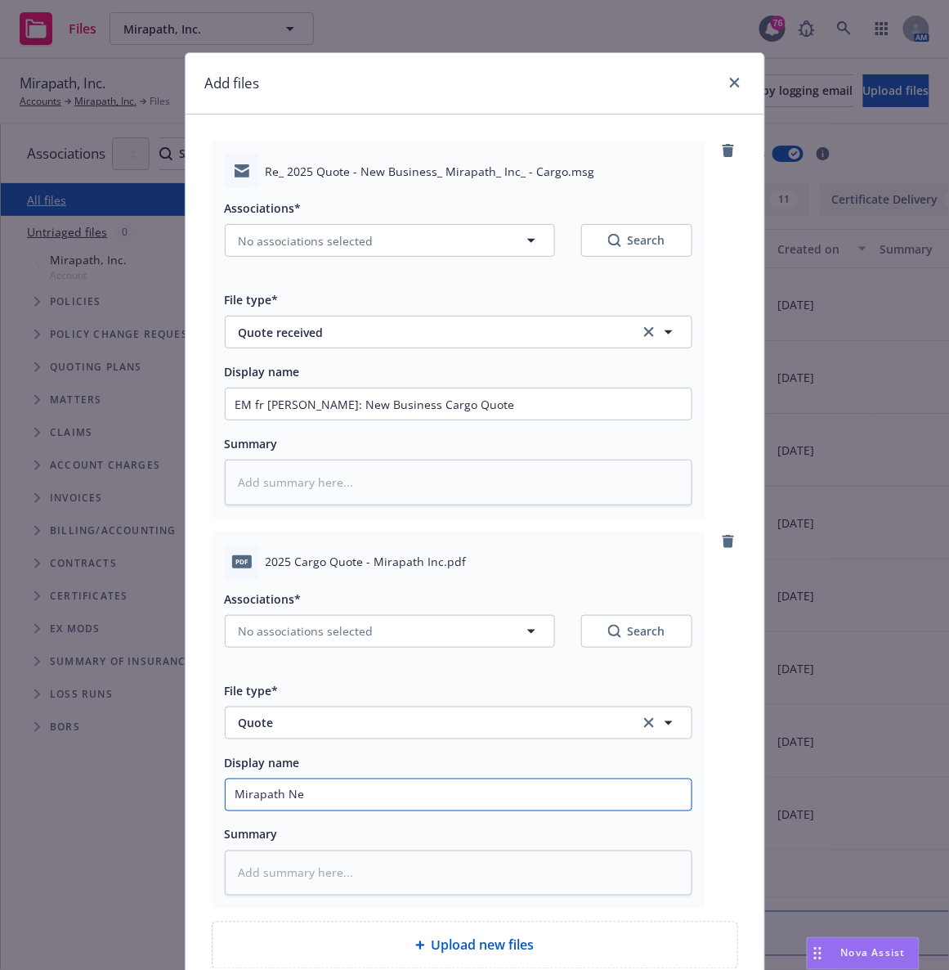
type input "Mirapath New"
type textarea "x"
type input "Mirapath New"
type textarea "x"
type input "Mirapath New B"
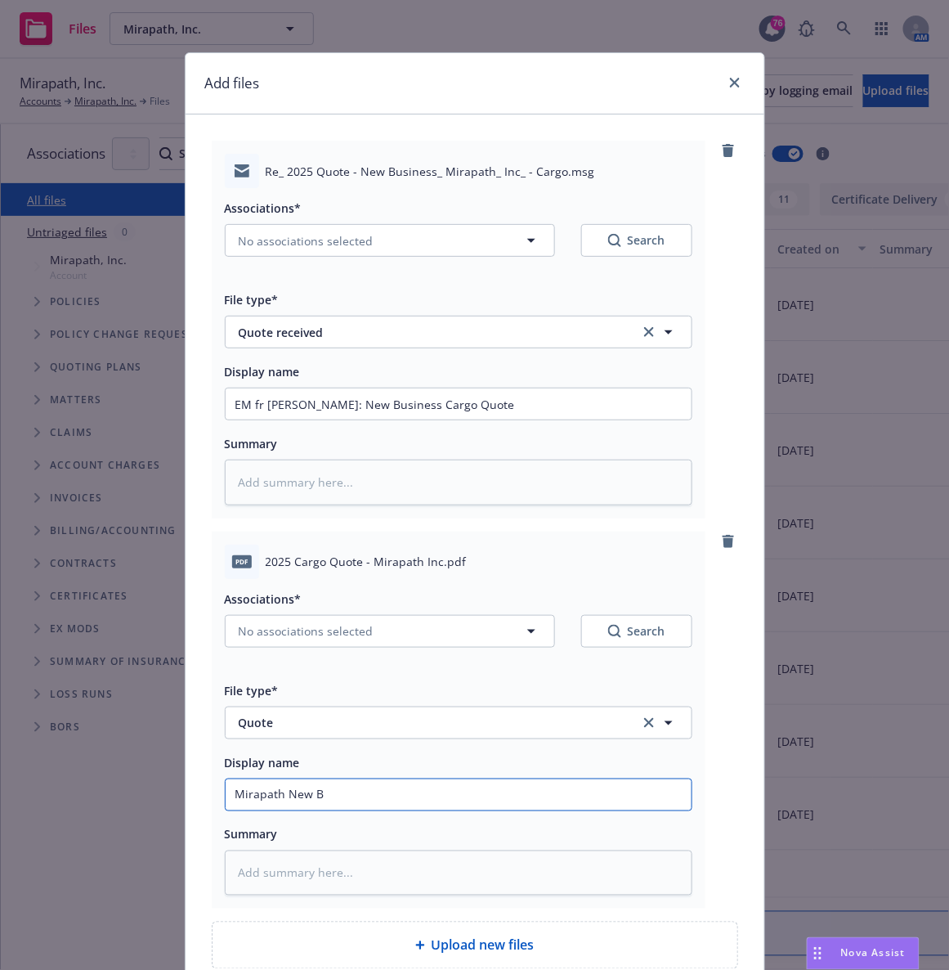
type textarea "x"
type input "Mirapath New Bu"
type textarea "x"
type input "Mirapath New Busi"
type textarea "x"
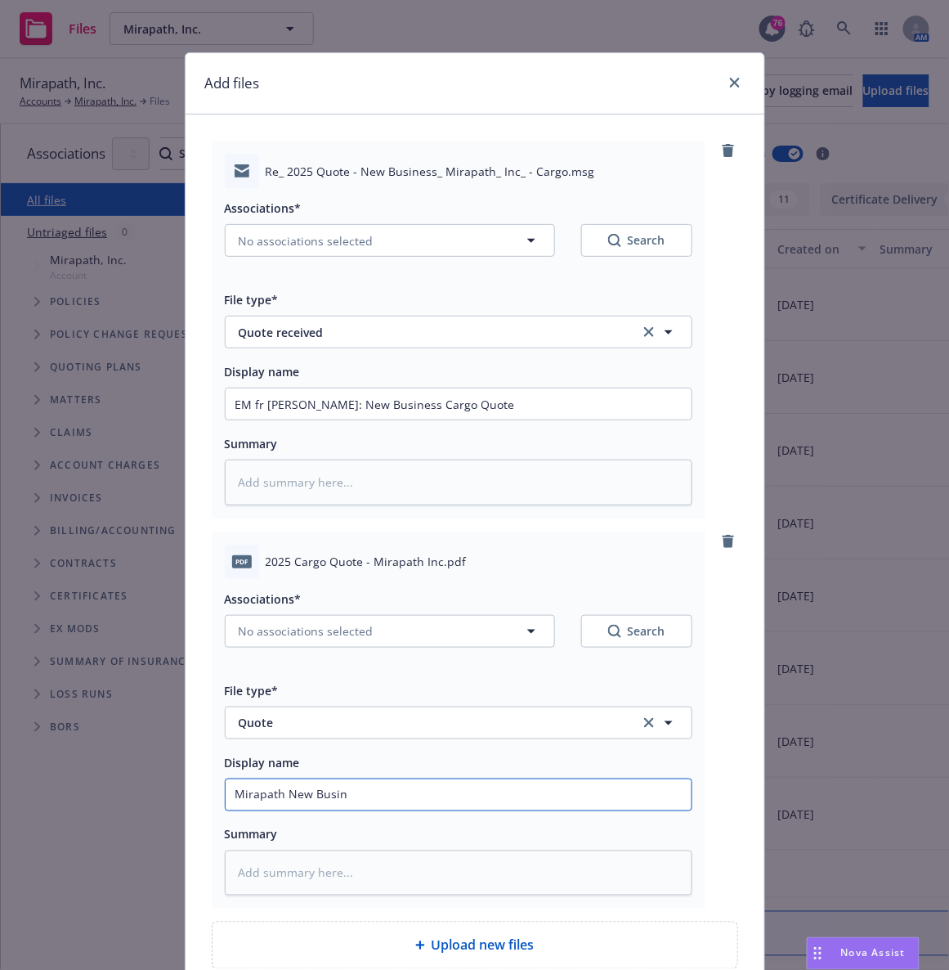
type input "Mirapath New Busine"
type textarea "x"
type input "Mirapath New Busines"
type textarea "x"
type input "Mirapath New Business"
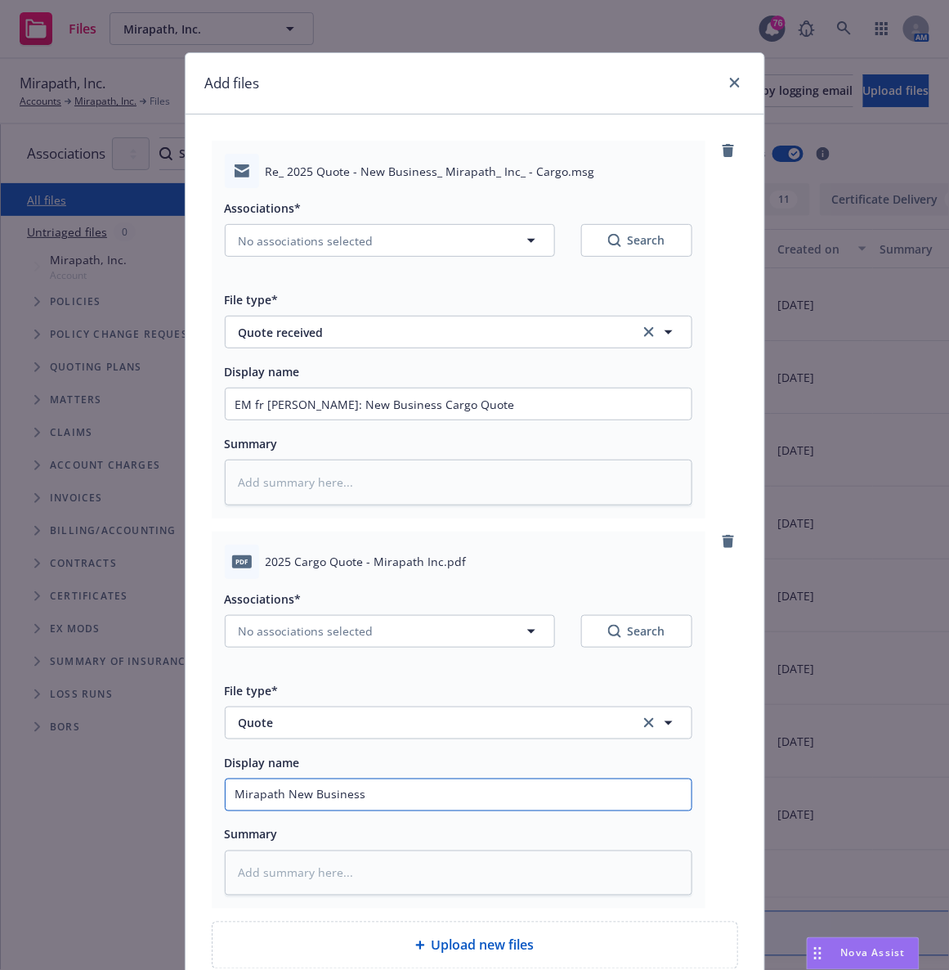
type textarea "x"
type input "Mirapath New Business C"
type textarea "x"
type input "Mirapath New Business Ca"
type textarea "x"
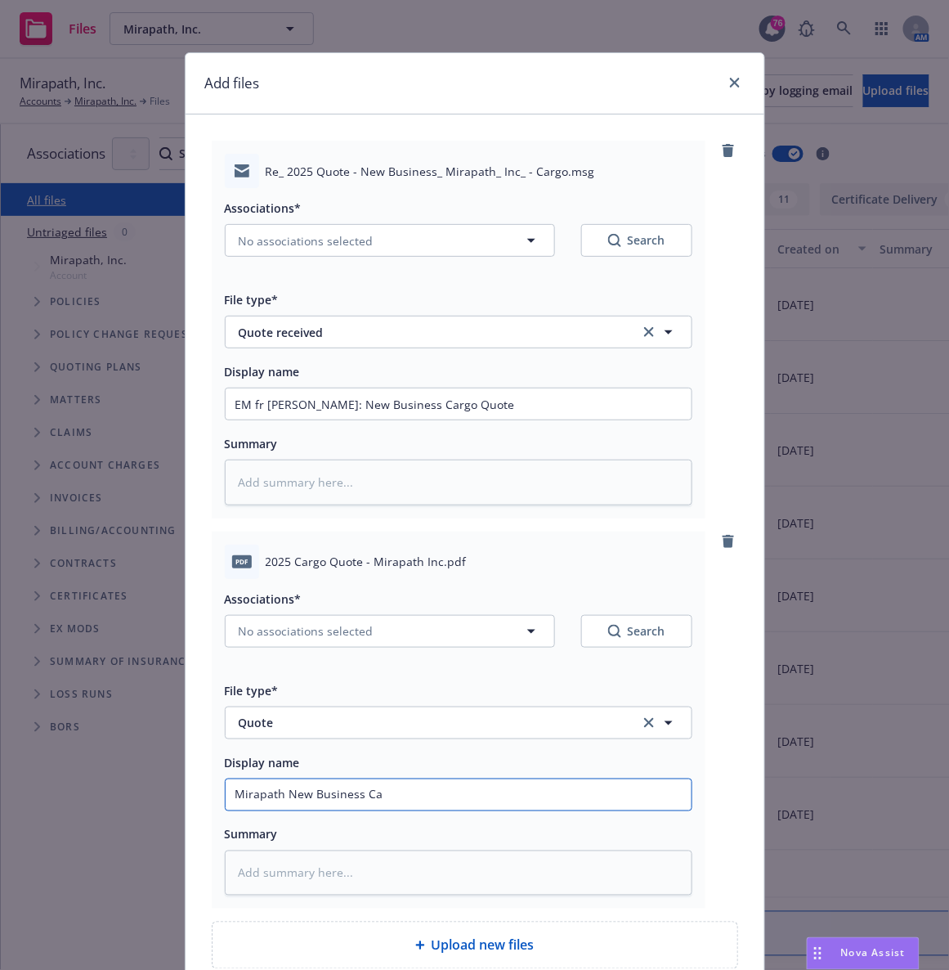
type input "Mirapath New Business Car"
type textarea "x"
type input "Mirapath New Business Cargo"
type textarea "x"
type input "Mirapath New Business Cargo"
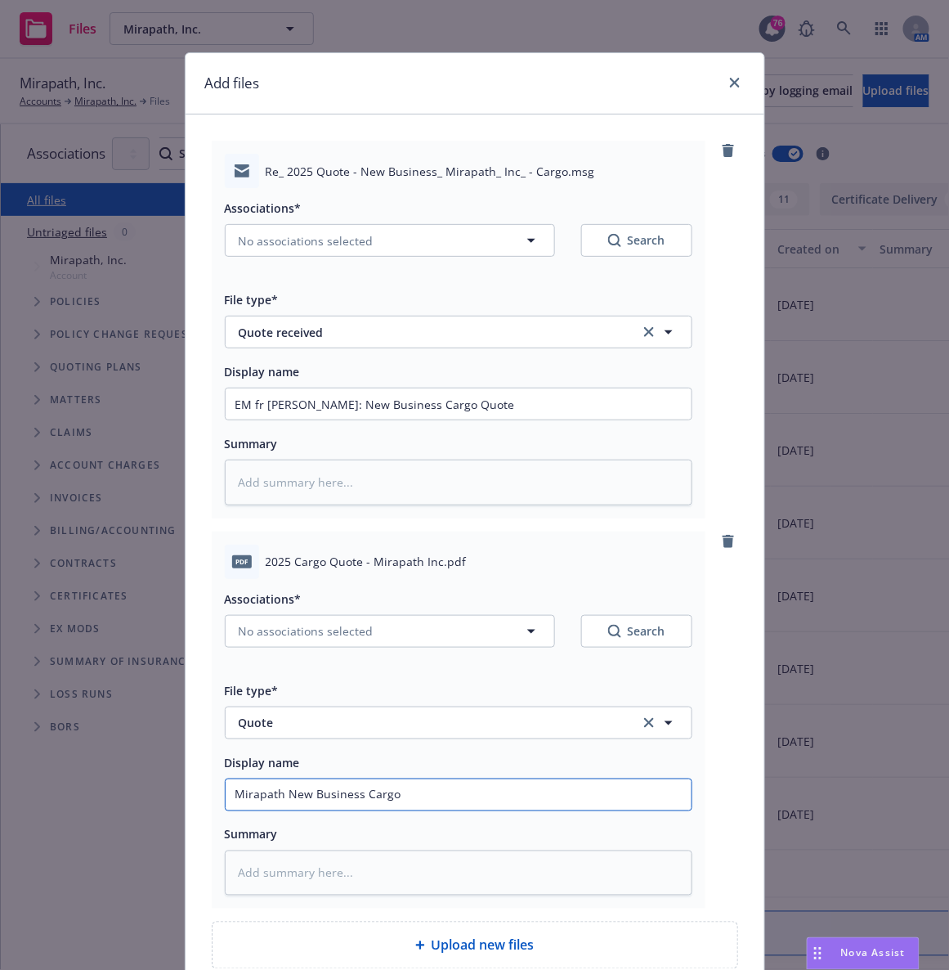
type textarea "x"
type input "Mirapath New Business Cargo Q"
type textarea "x"
type input "Mirapath New Business Cargo Qu"
type textarea "x"
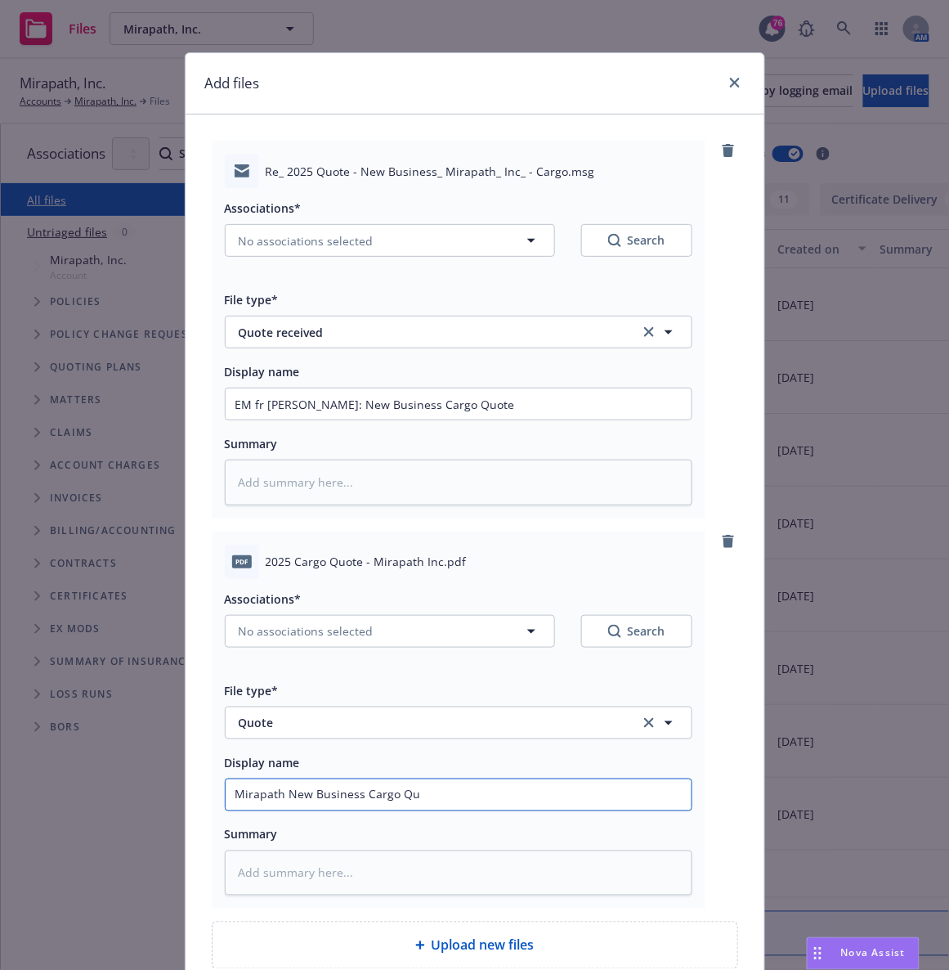
type input "Mirapath New Business Cargo Quo"
type textarea "x"
type input "Mirapath New Business Cargo Quot"
type textarea "x"
type input "Mirapath New Business Cargo Quote"
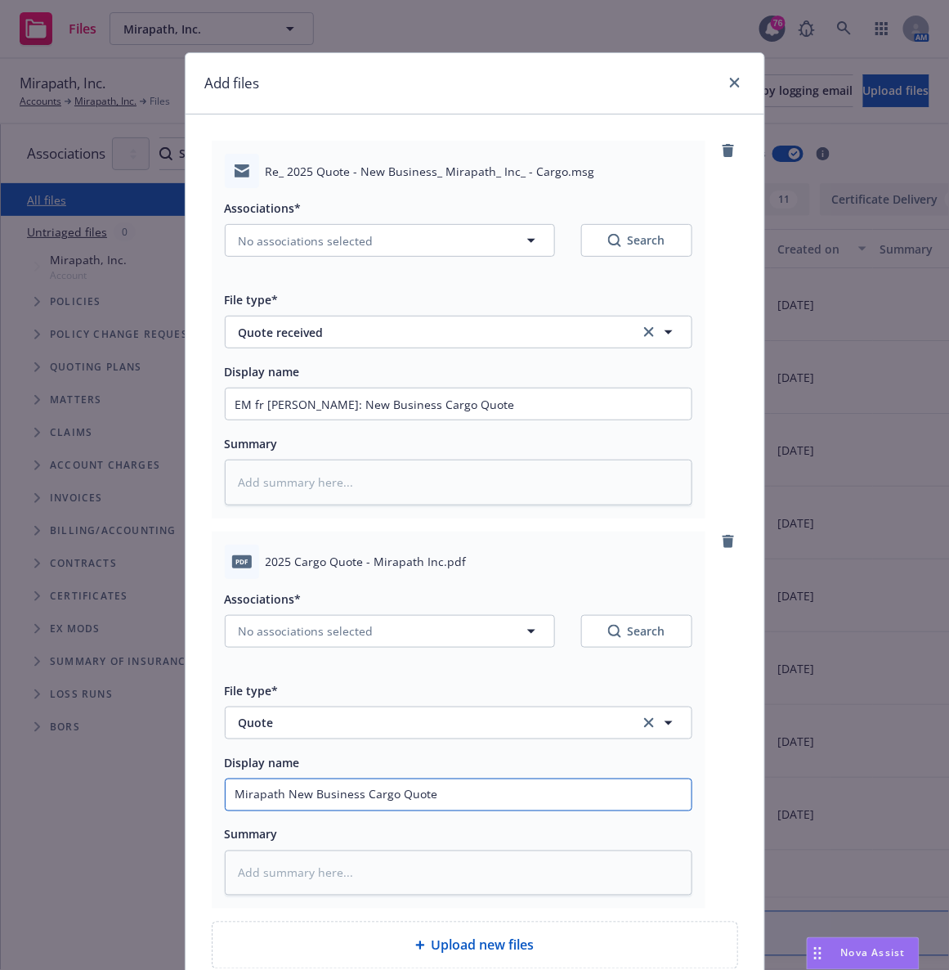
click at [226, 419] on input "Mirapath New Business Cargo Quote" at bounding box center [459, 403] width 466 height 31
type textarea "x"
type input "2Mirapath New Business Cargo Quote"
type textarea "x"
type input "25Mirapath New Business Cargo Quote"
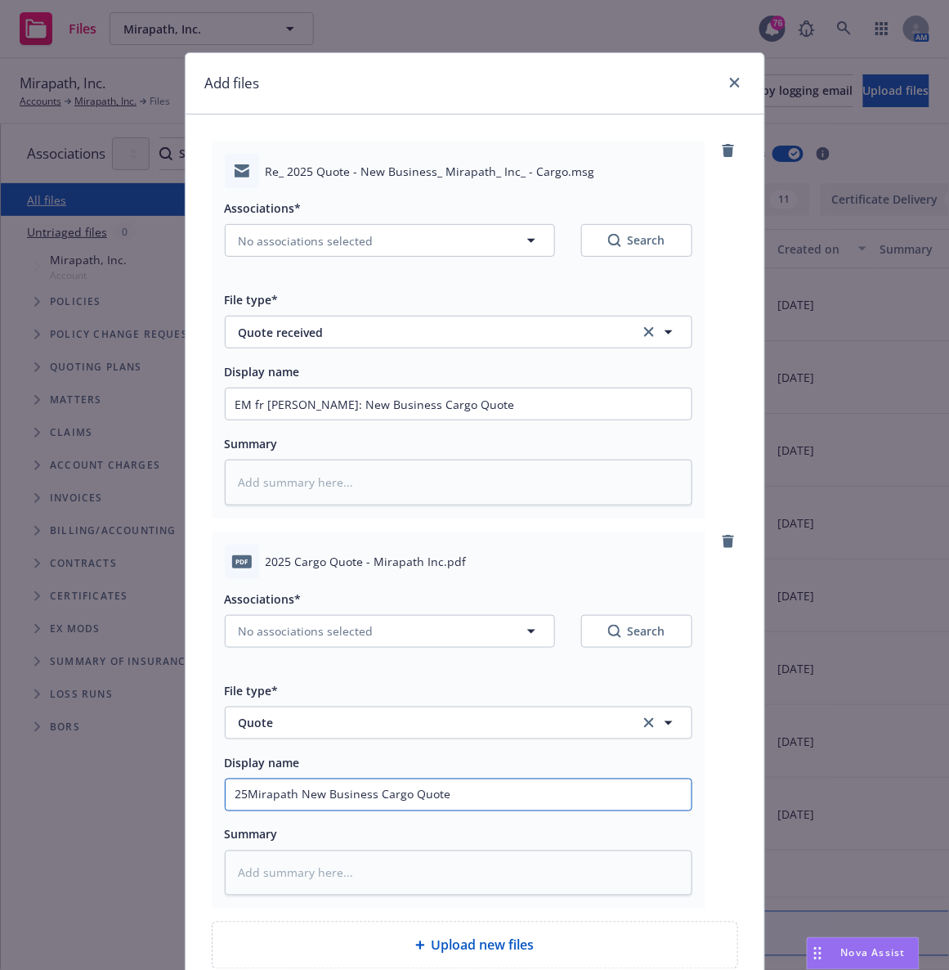
type textarea "x"
type input "25-Mirapath New Business Cargo Quote"
type textarea "x"
type input "25-2Mirapath New Business Cargo Quote"
type textarea "x"
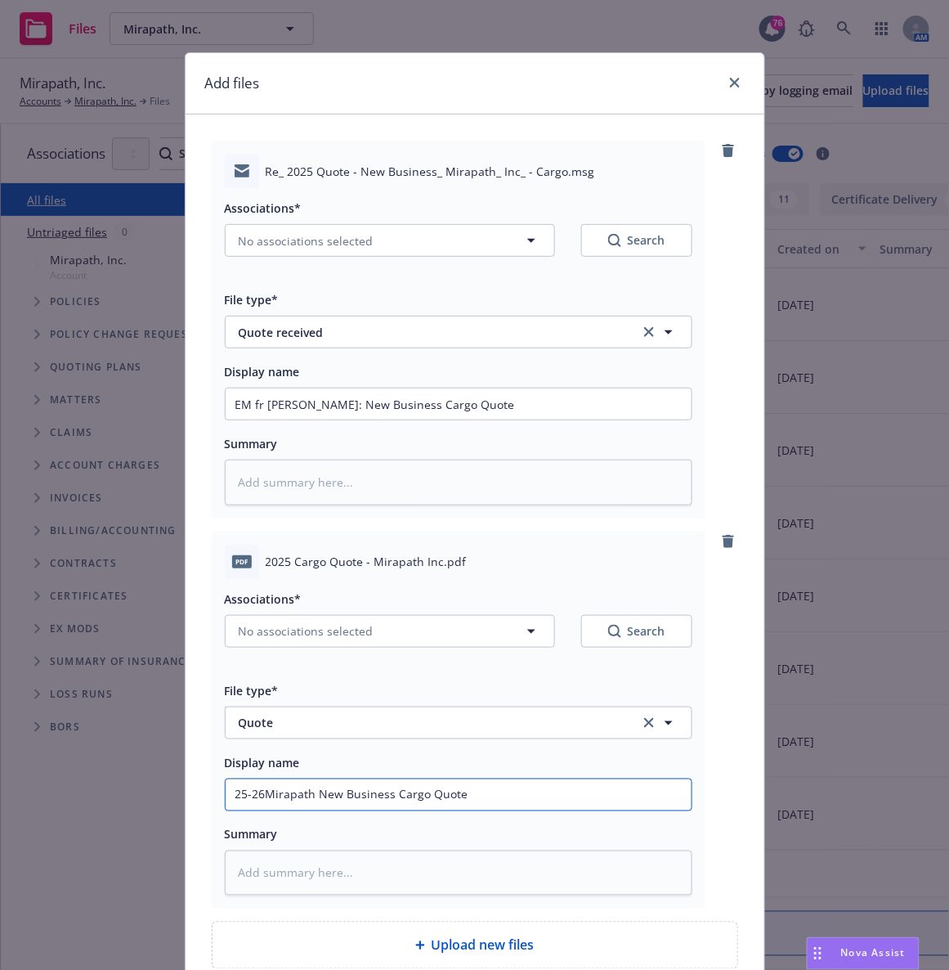
type input "25-26 Mirapath New Business Cargo Quote"
type textarea "x"
drag, startPoint x: 280, startPoint y: 797, endPoint x: 669, endPoint y: 789, distance: 388.5
click at [669, 419] on input "25-26 Mirapath New Business Cargo Quote" at bounding box center [459, 403] width 466 height 31
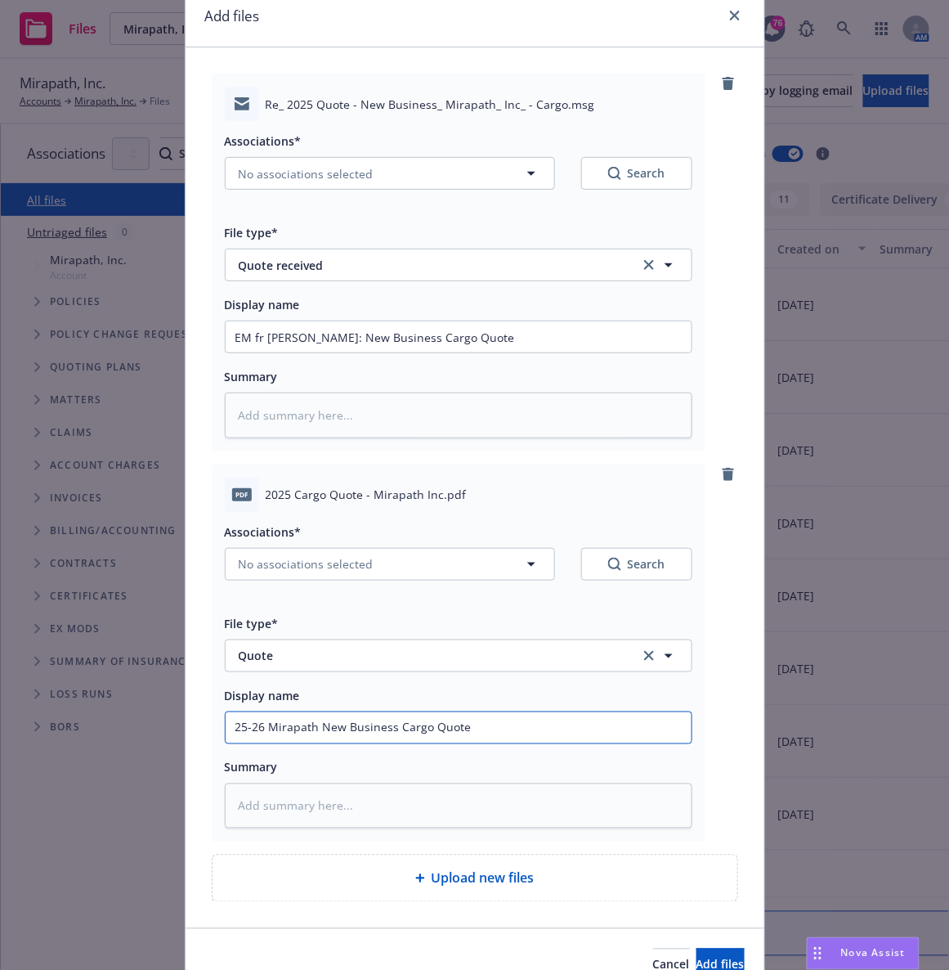
scroll to position [68, 0]
type input "25-26 Mirapath New Business Cargo Quote"
click at [697, 959] on span "Add files" at bounding box center [721, 964] width 48 height 16
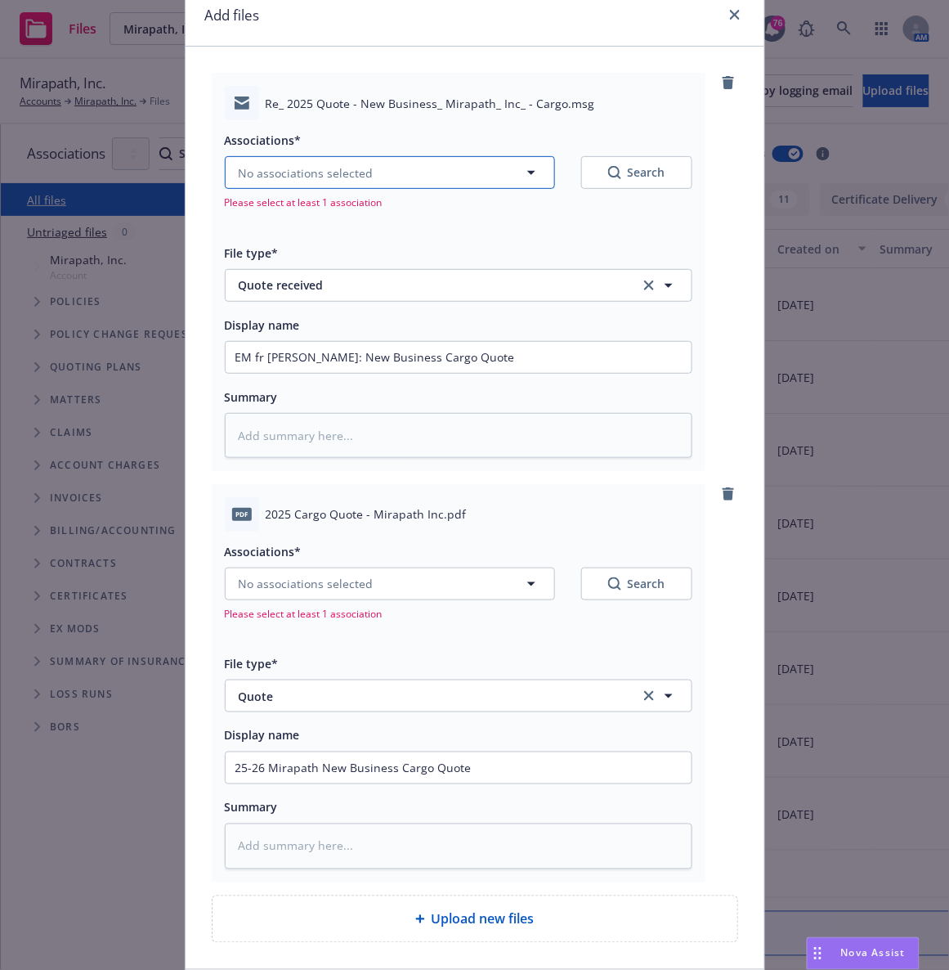
click at [453, 176] on button "No associations selected" at bounding box center [390, 172] width 330 height 33
type textarea "x"
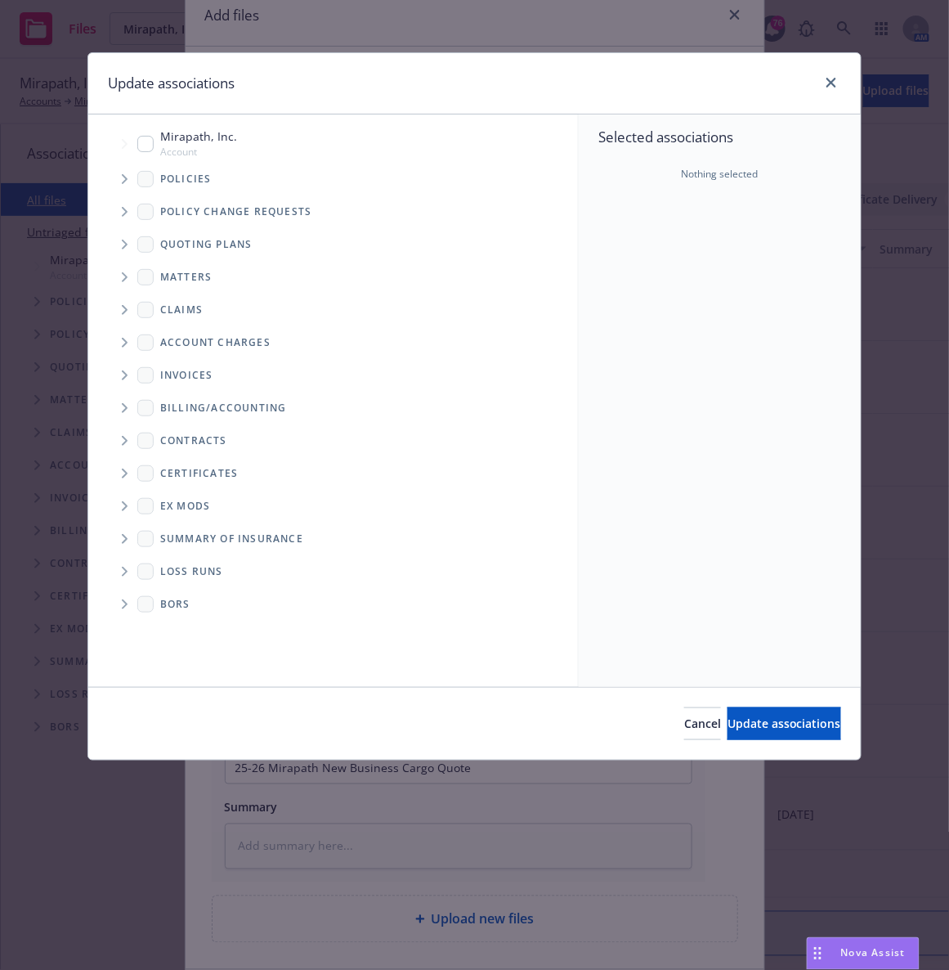
click at [150, 137] on input "Tree Example" at bounding box center [145, 144] width 16 height 16
checkbox input "true"
click at [764, 721] on span "Update associations" at bounding box center [785, 724] width 114 height 16
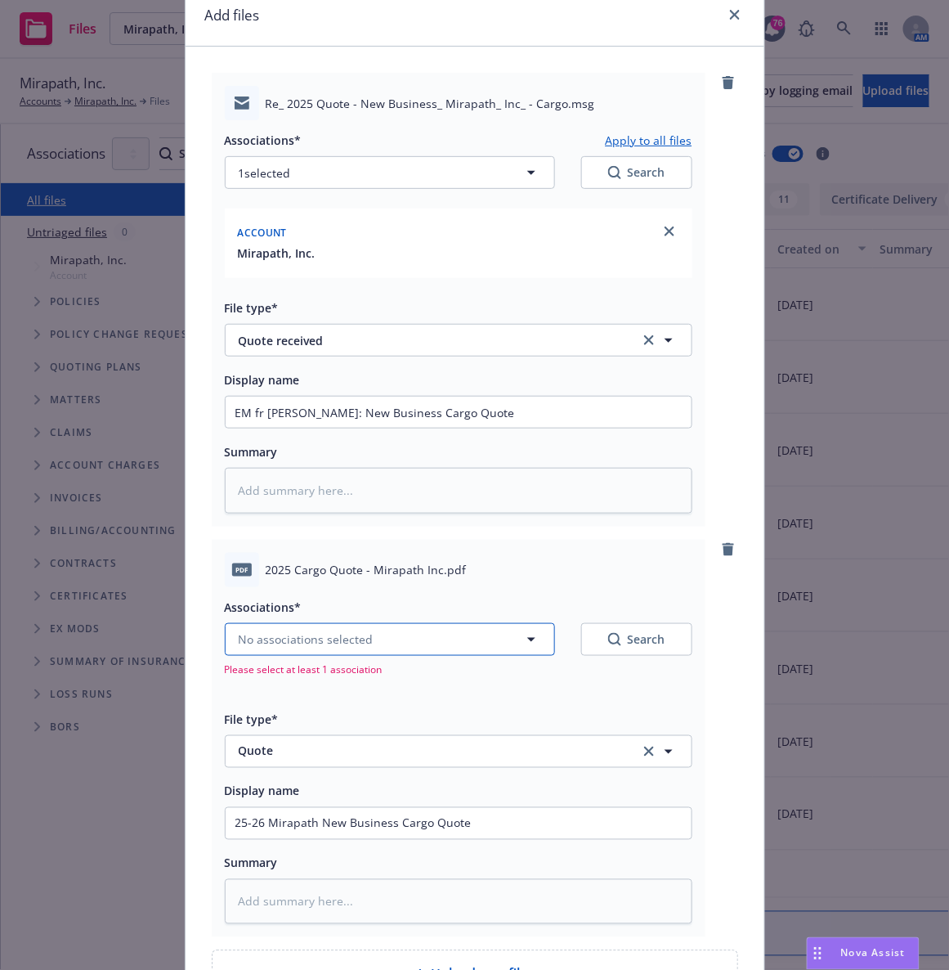
click at [336, 643] on span "No associations selected" at bounding box center [306, 638] width 135 height 17
type textarea "x"
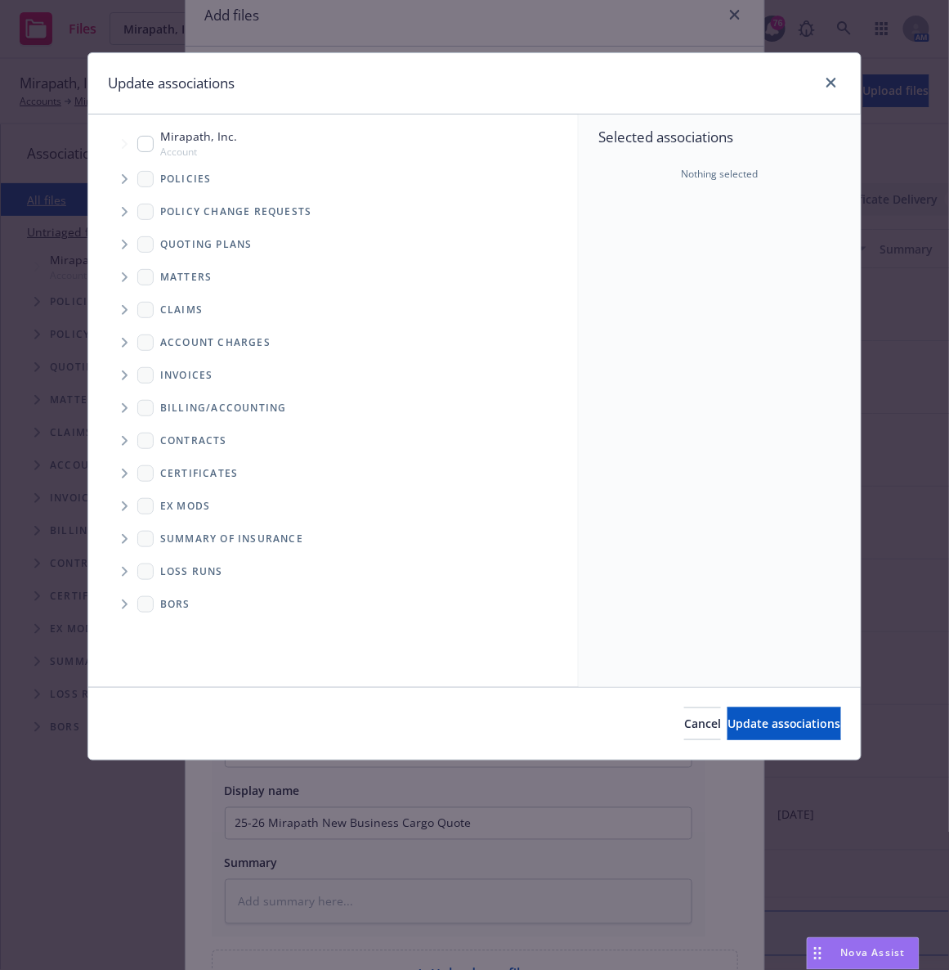
click at [138, 150] on input "Tree Example" at bounding box center [145, 144] width 16 height 16
checkbox input "true"
click at [730, 743] on div "Cancel Update associations" at bounding box center [474, 723] width 773 height 73
click at [730, 729] on span "Update associations" at bounding box center [785, 724] width 114 height 16
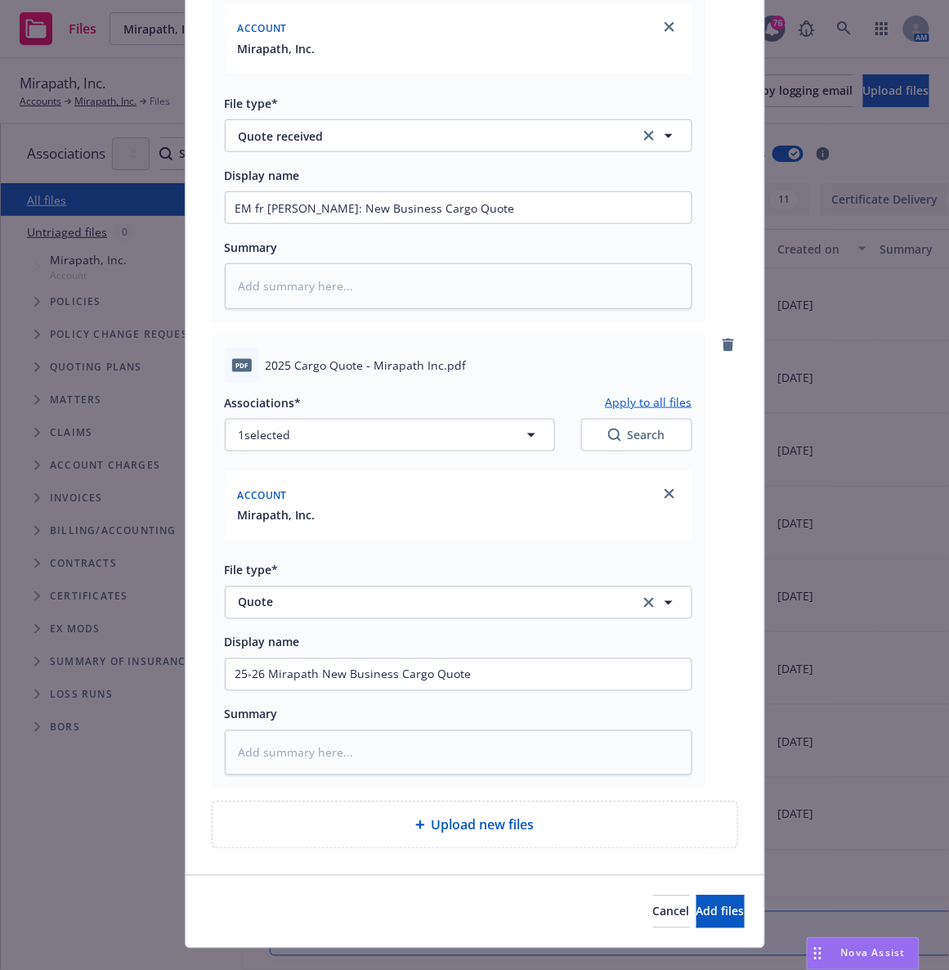
scroll to position [303, 0]
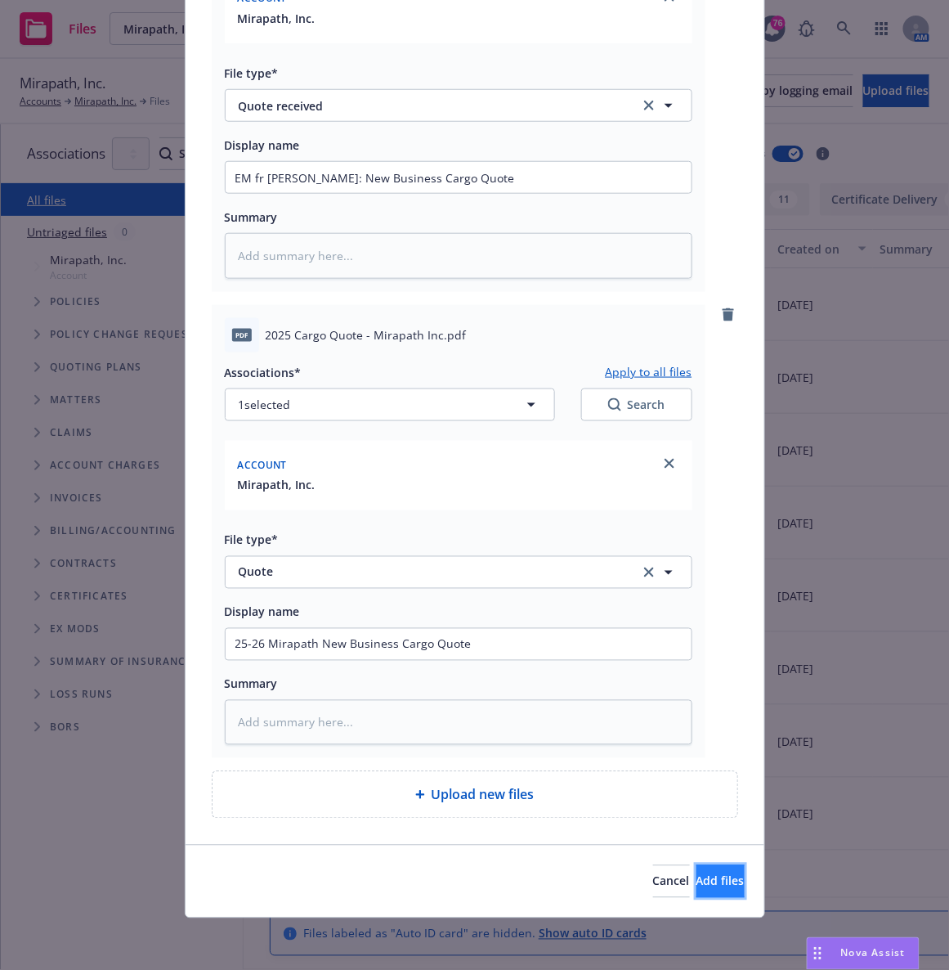
click at [697, 871] on button "Add files" at bounding box center [721, 881] width 48 height 33
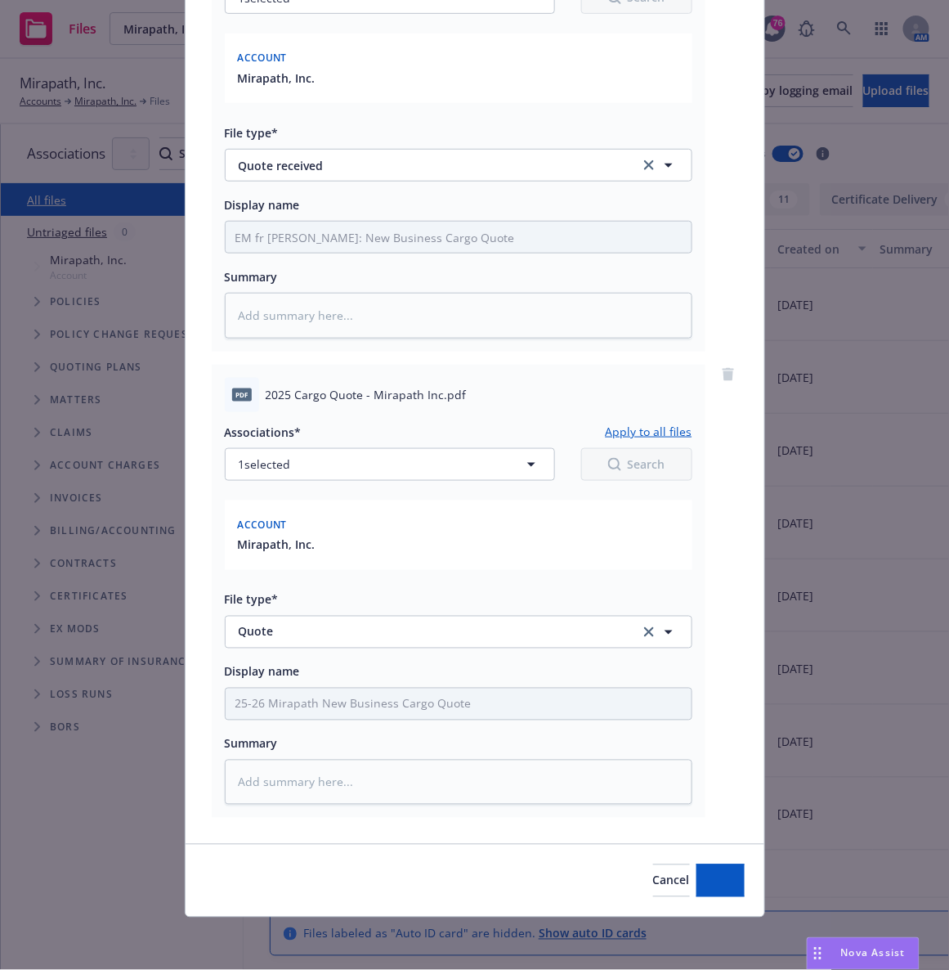
scroll to position [242, 0]
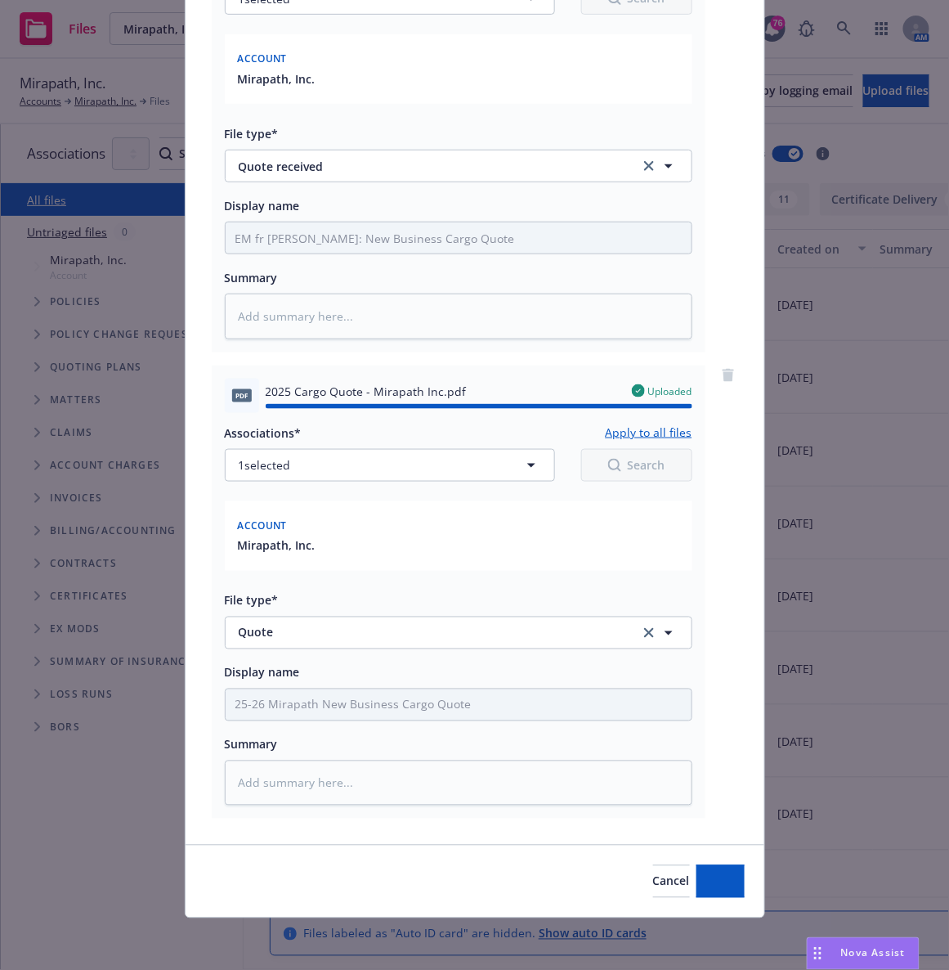
type textarea "x"
